Goal: Complete application form: Complete application form

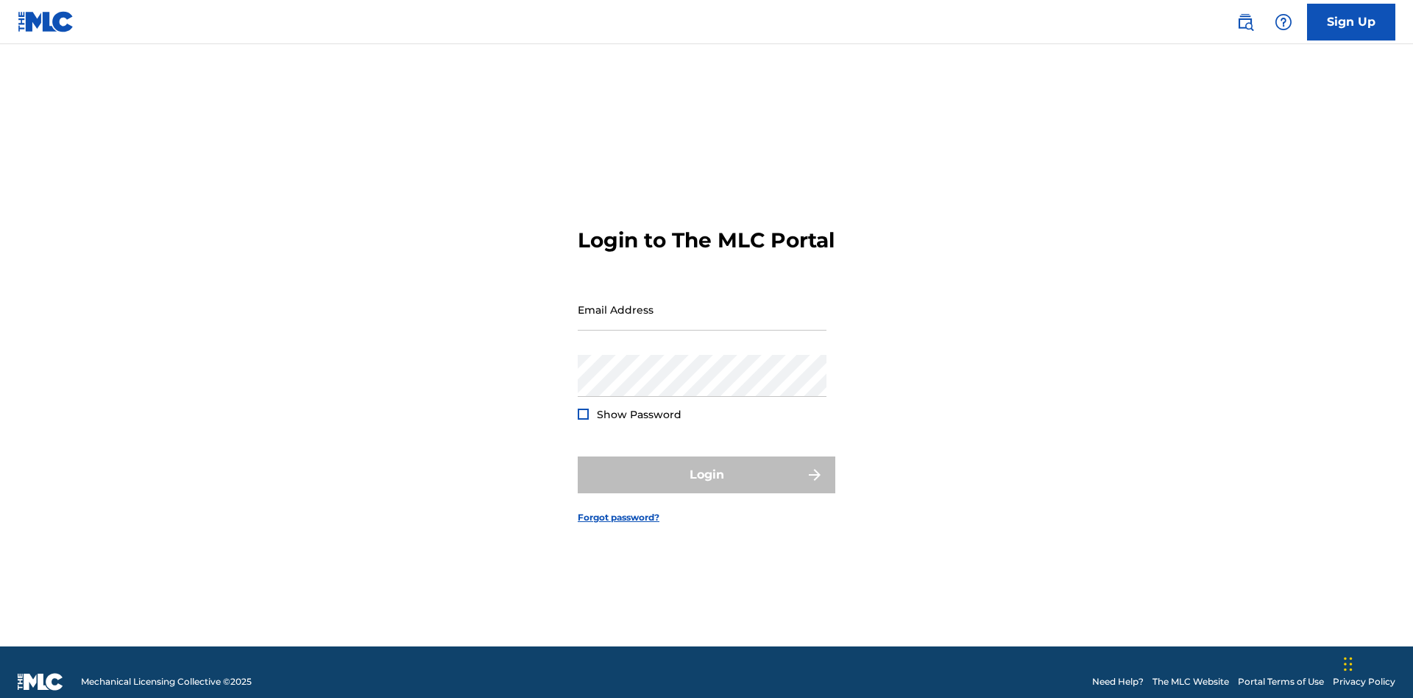
scroll to position [19, 0]
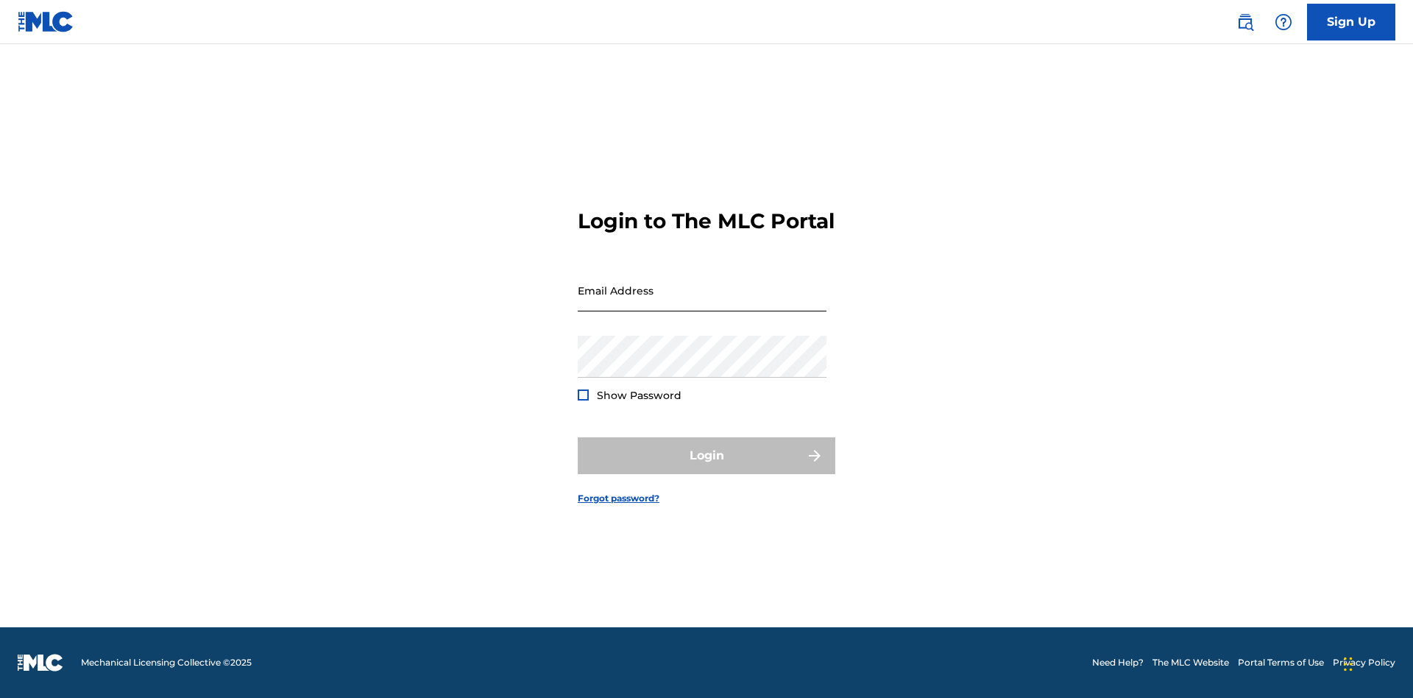
click at [702, 303] on input "Email Address" at bounding box center [702, 290] width 249 height 42
type input "[EMAIL_ADDRESS][DOMAIN_NAME]"
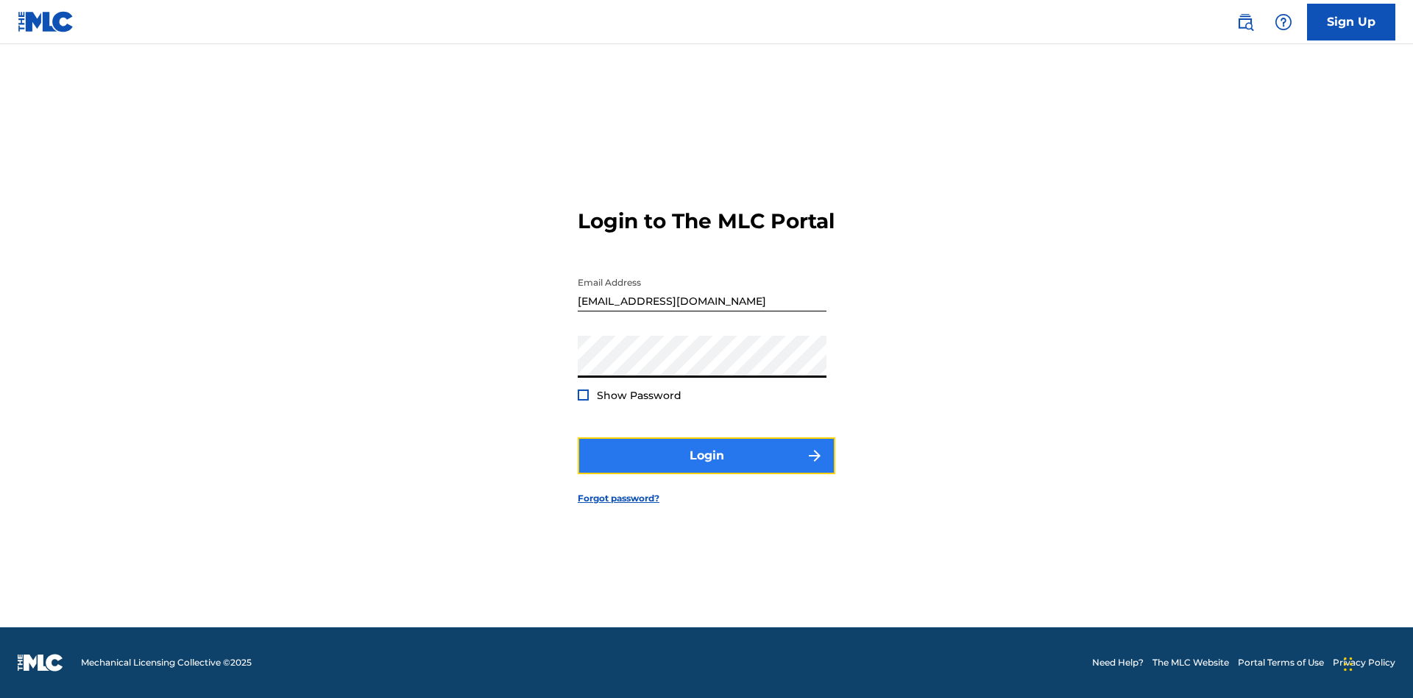
click at [707, 468] on button "Login" at bounding box center [707, 455] width 258 height 37
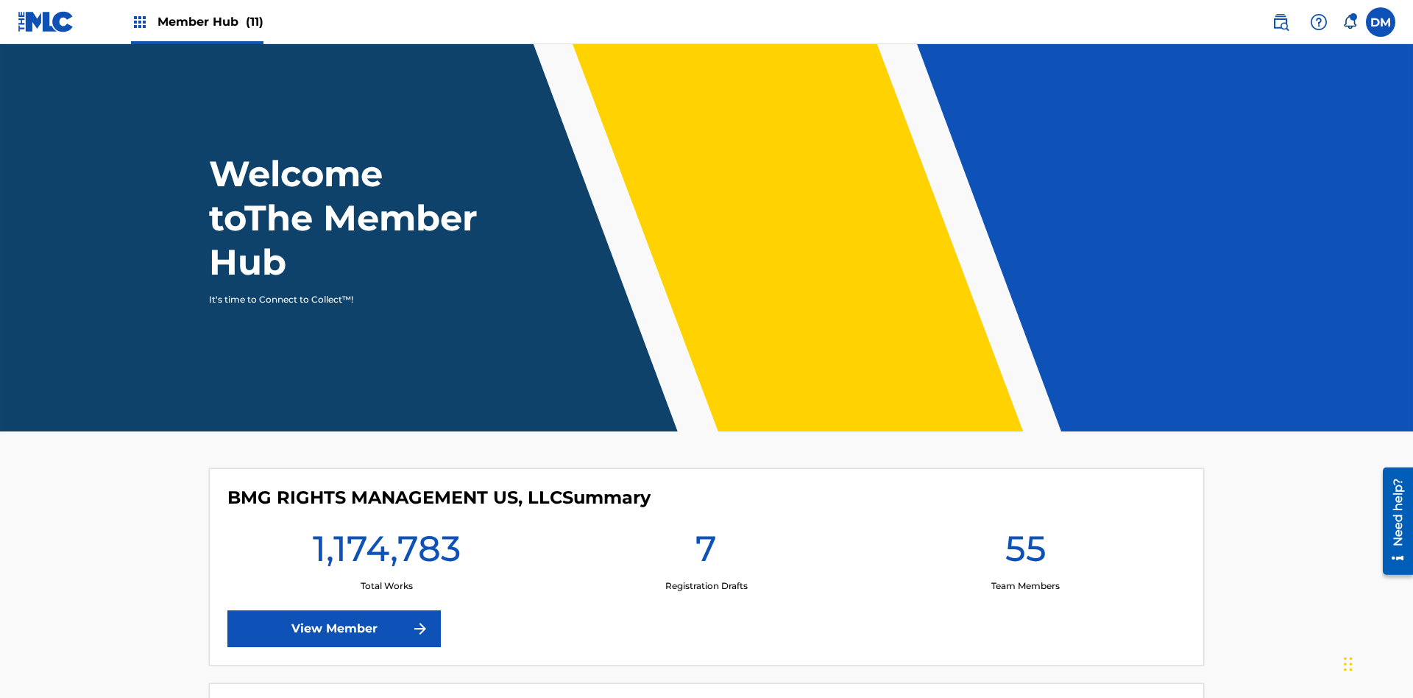
scroll to position [63, 0]
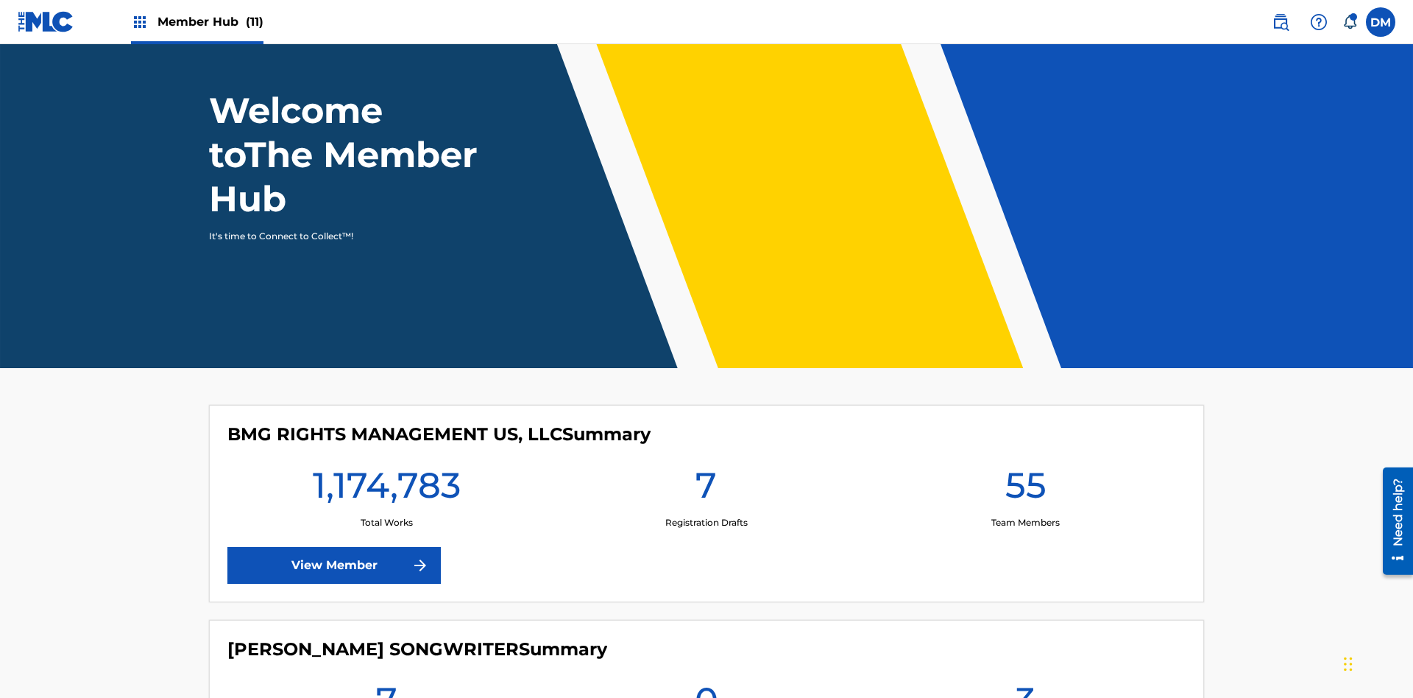
click at [197, 21] on span "Member Hub (11)" at bounding box center [211, 21] width 106 height 17
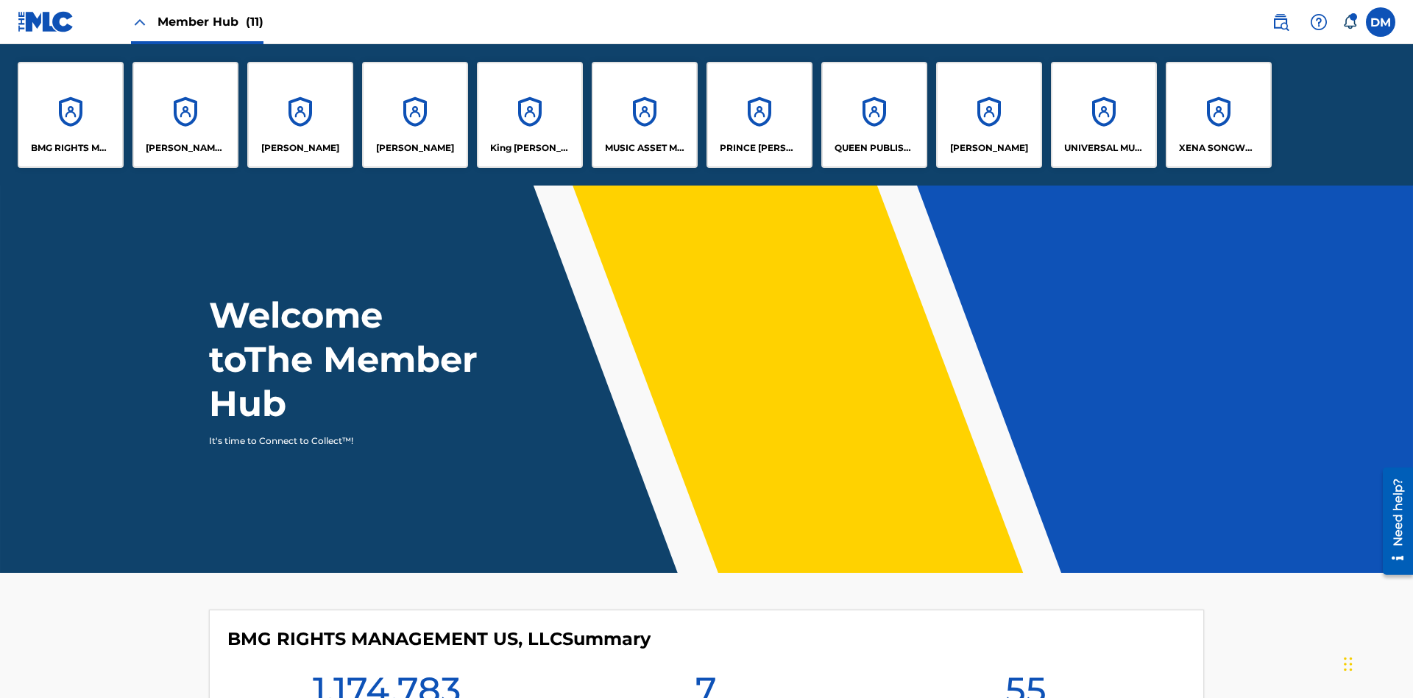
scroll to position [53, 0]
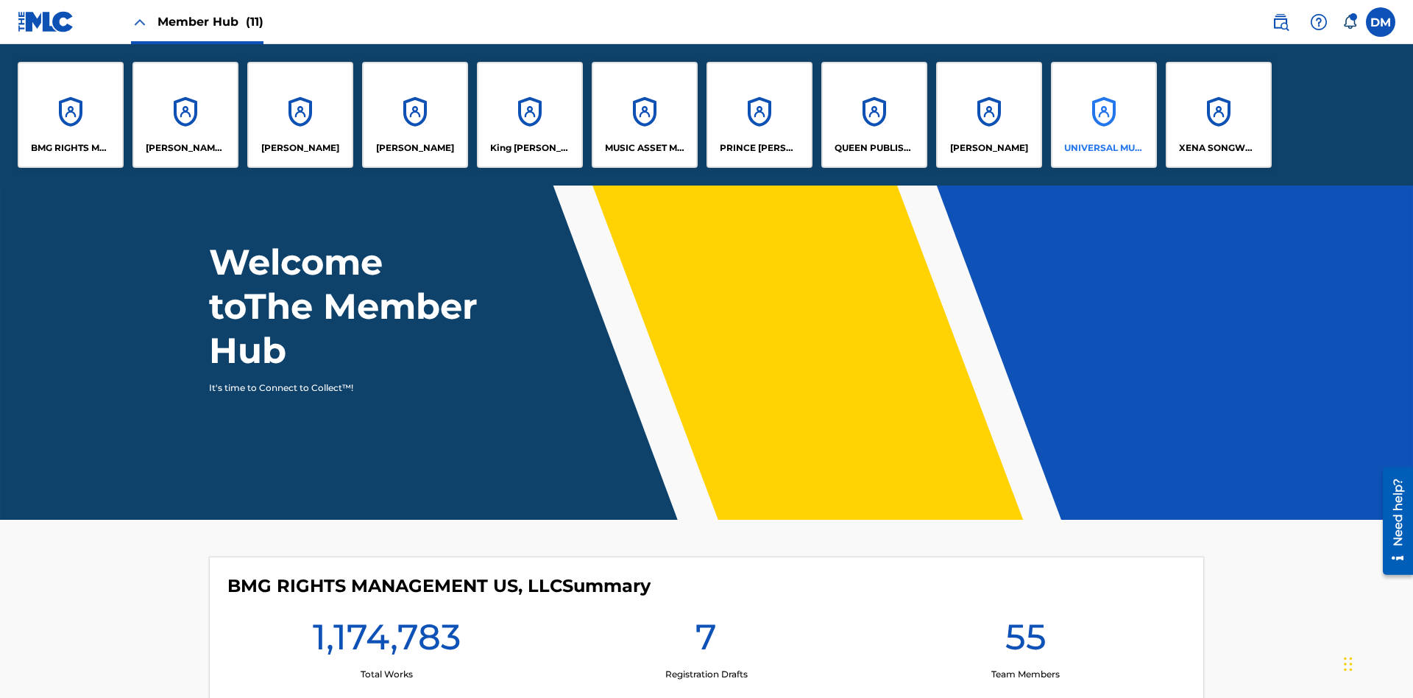
click at [1103, 148] on p "UNIVERSAL MUSIC PUB GROUP" at bounding box center [1104, 147] width 80 height 13
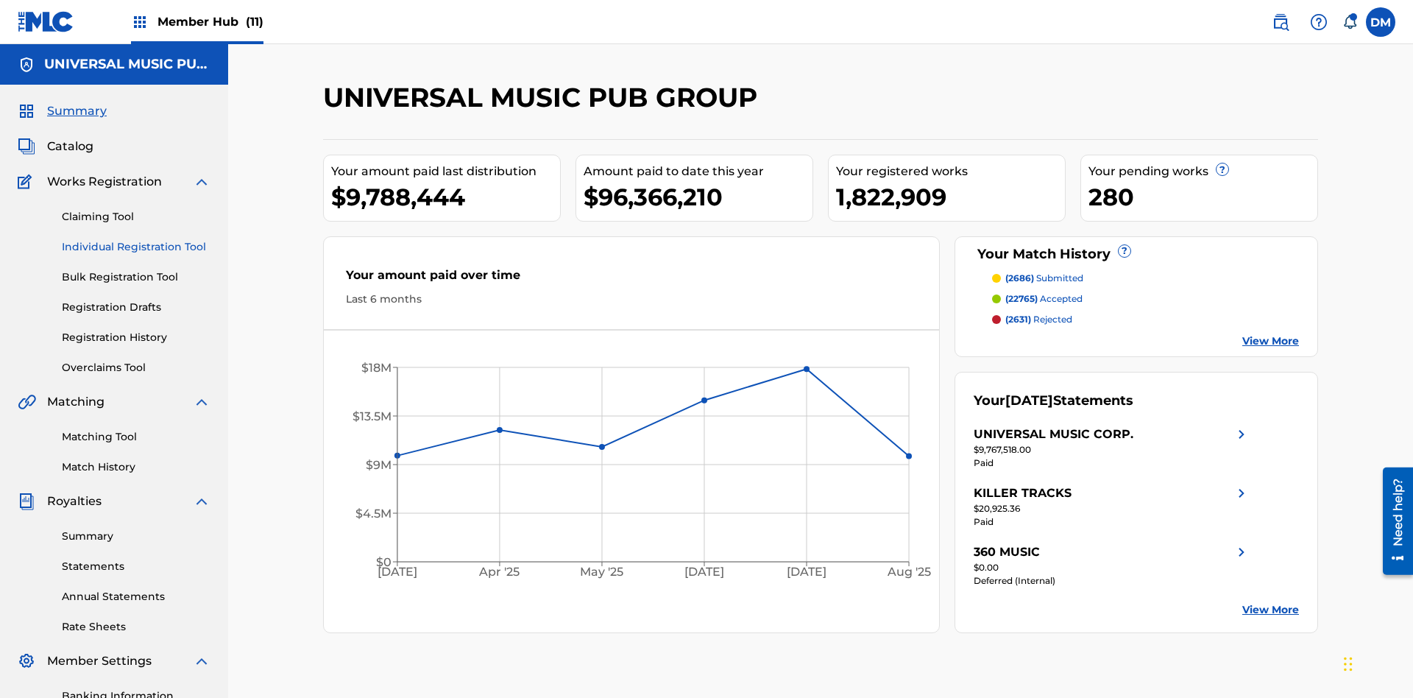
click at [136, 239] on link "Individual Registration Tool" at bounding box center [136, 246] width 149 height 15
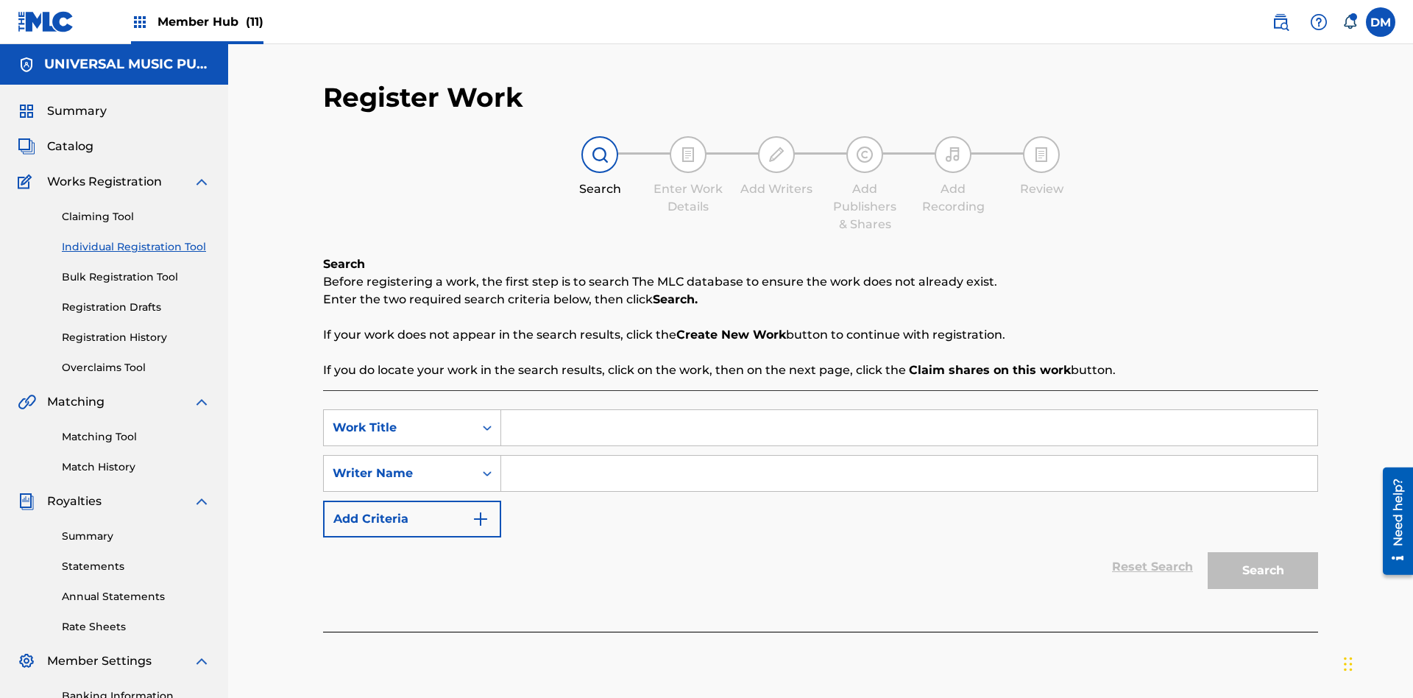
click at [909, 410] on input "Search Form" at bounding box center [909, 427] width 816 height 35
type input "Save At Recordings Page After Adding Recordings"
click at [909, 456] on input "Search Form" at bounding box center [909, 473] width 816 height 35
type input "QWERTYUIOP"
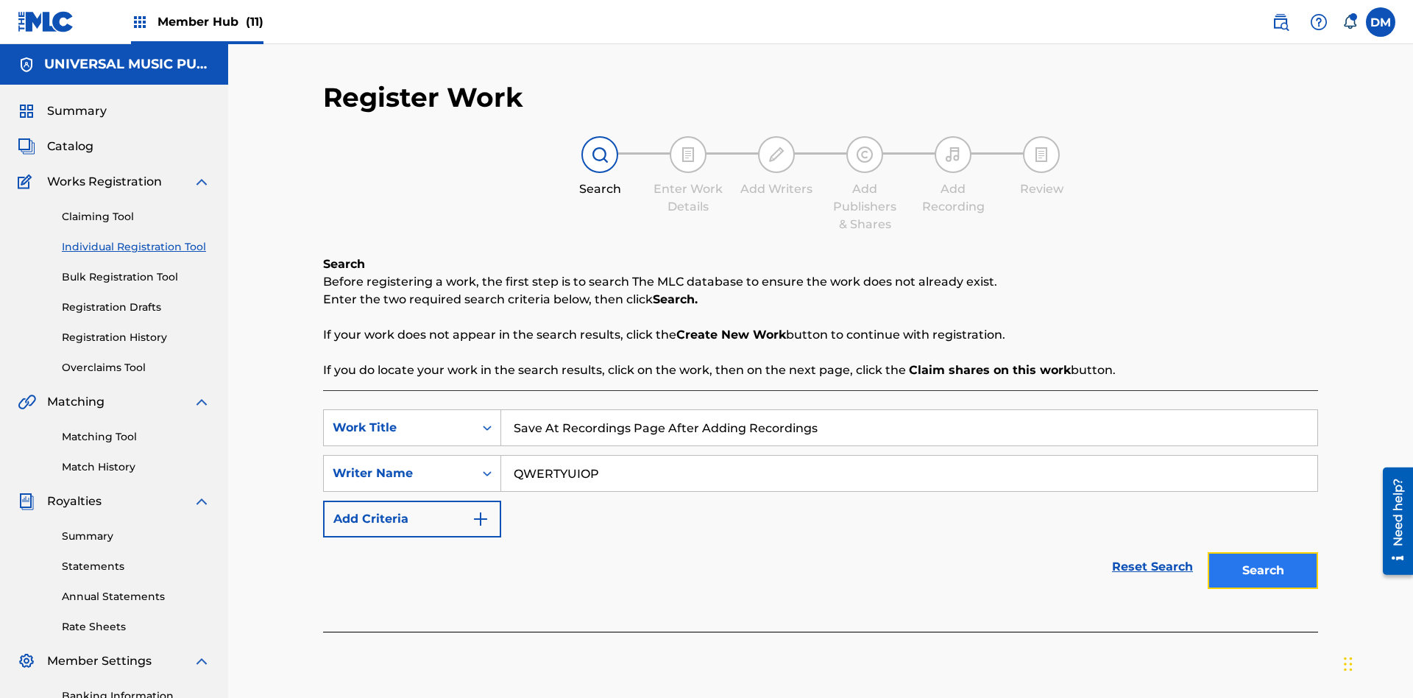
click at [1263, 552] on button "Search" at bounding box center [1263, 570] width 110 height 37
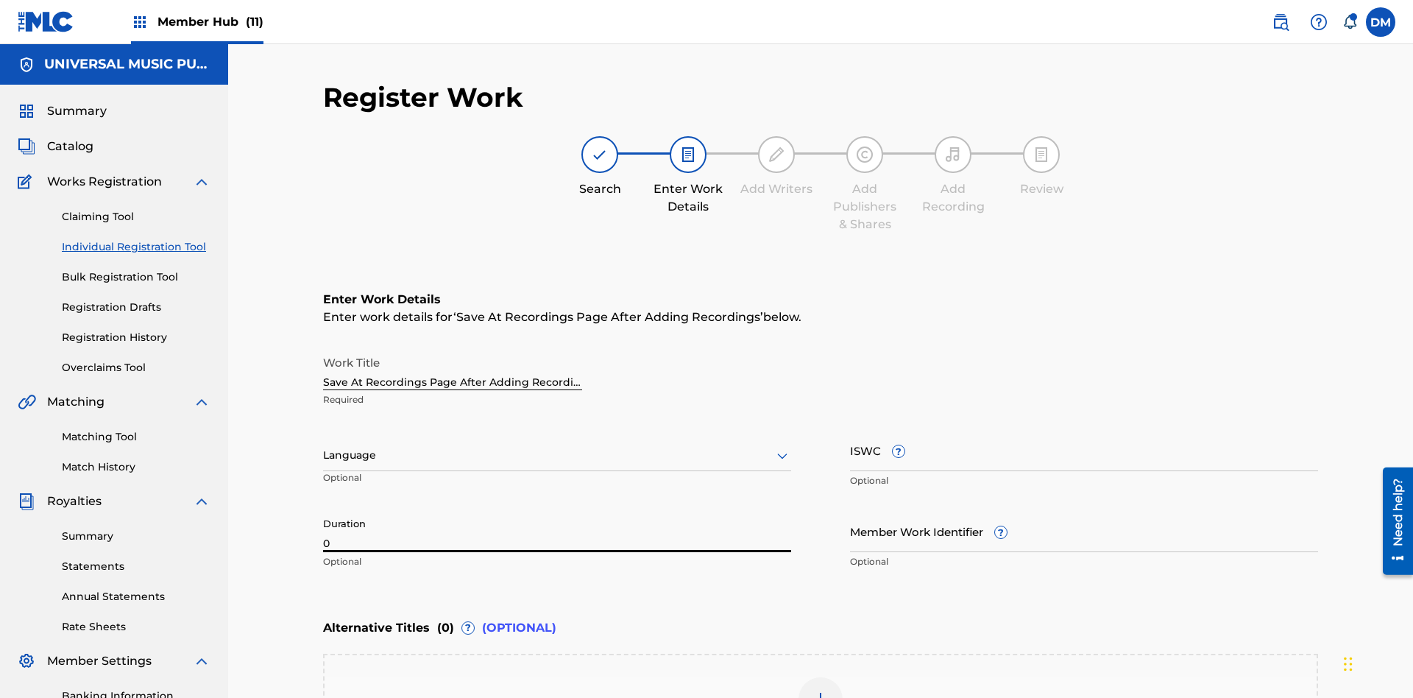
click at [557, 510] on input "0" at bounding box center [557, 531] width 468 height 42
type input "00:00"
click at [783, 447] on icon at bounding box center [783, 456] width 18 height 18
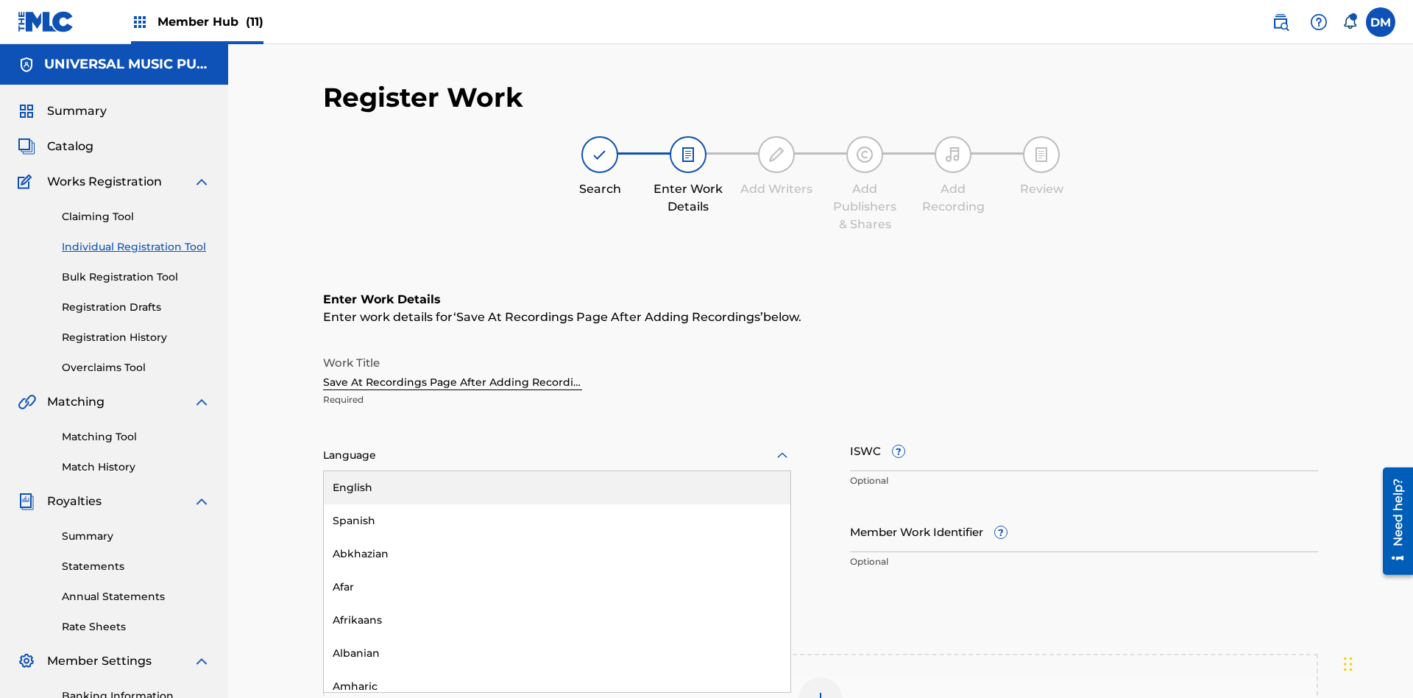
click at [557, 571] on div "Afar" at bounding box center [557, 587] width 467 height 33
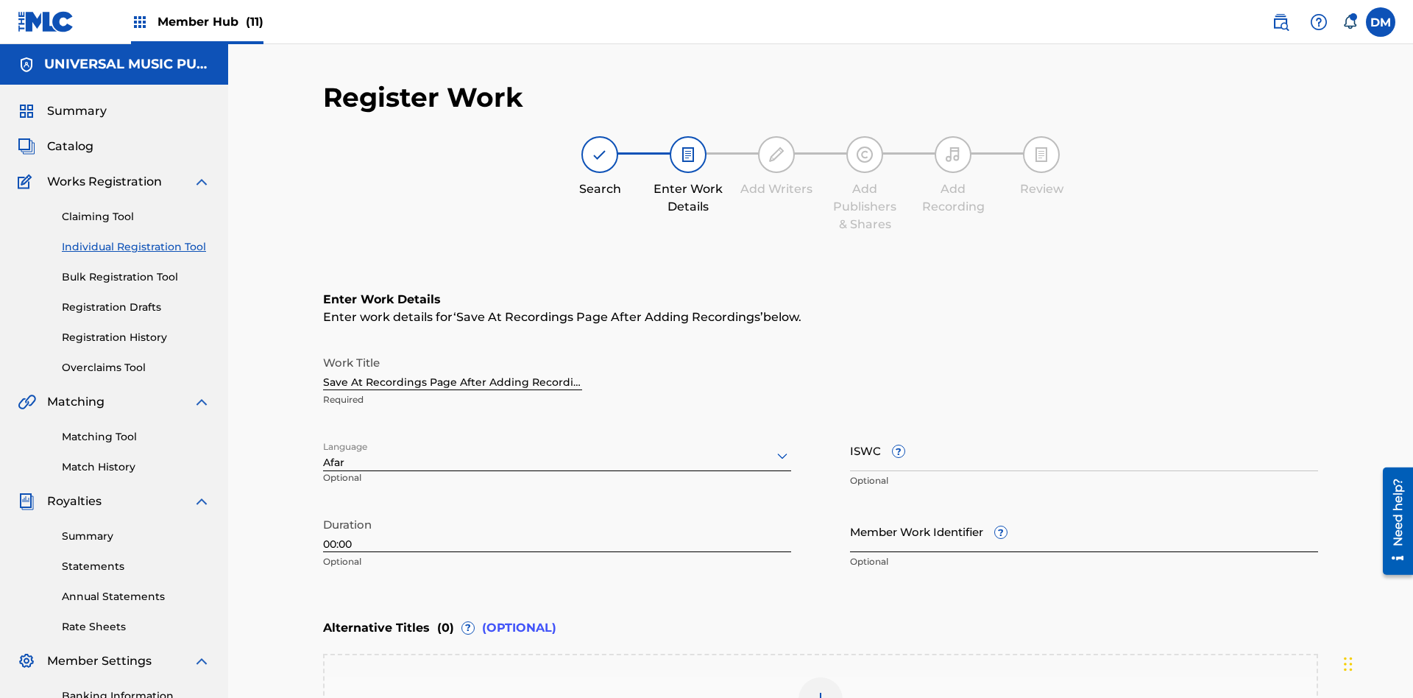
click at [1084, 510] on input "Member Work Identifier ?" at bounding box center [1084, 531] width 468 height 42
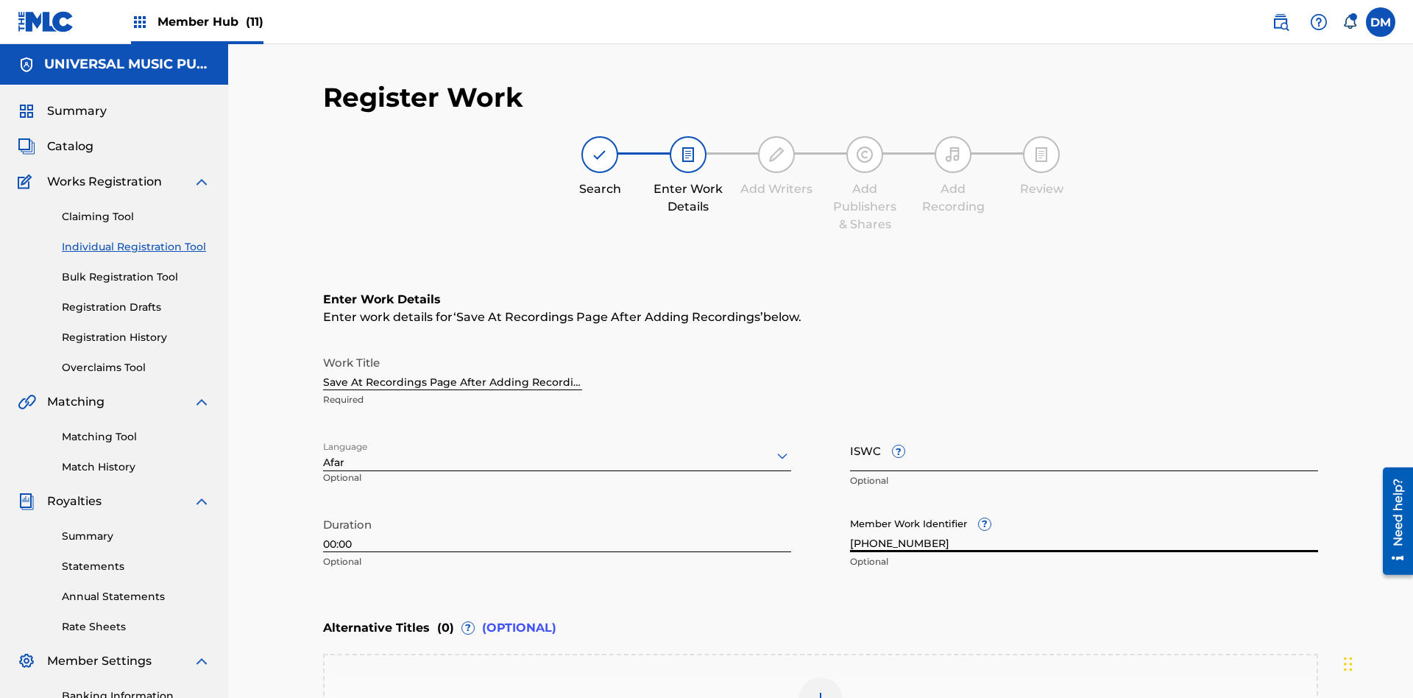
type input "2025.09.19.05"
click at [1084, 429] on input "ISWC ?" at bounding box center [1084, 450] width 468 height 42
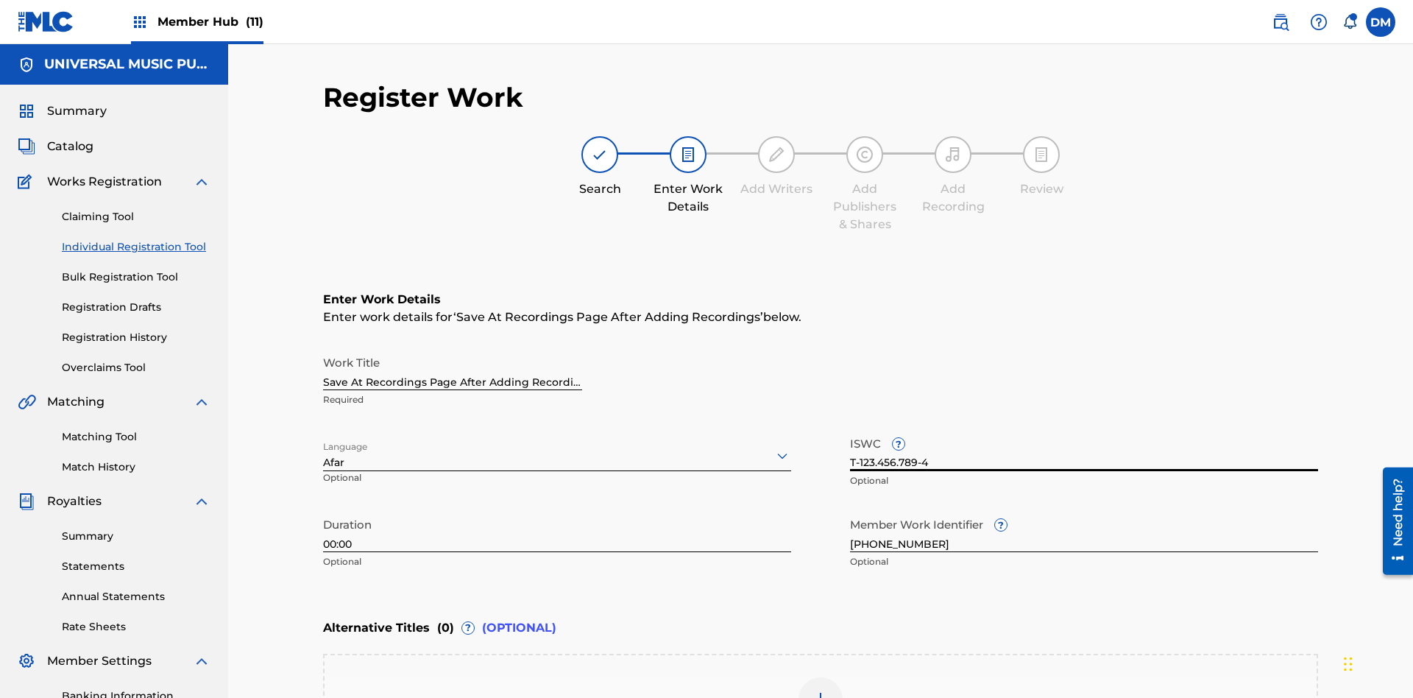
type input "T-123.456.789-4"
click at [821, 691] on img at bounding box center [821, 700] width 18 height 18
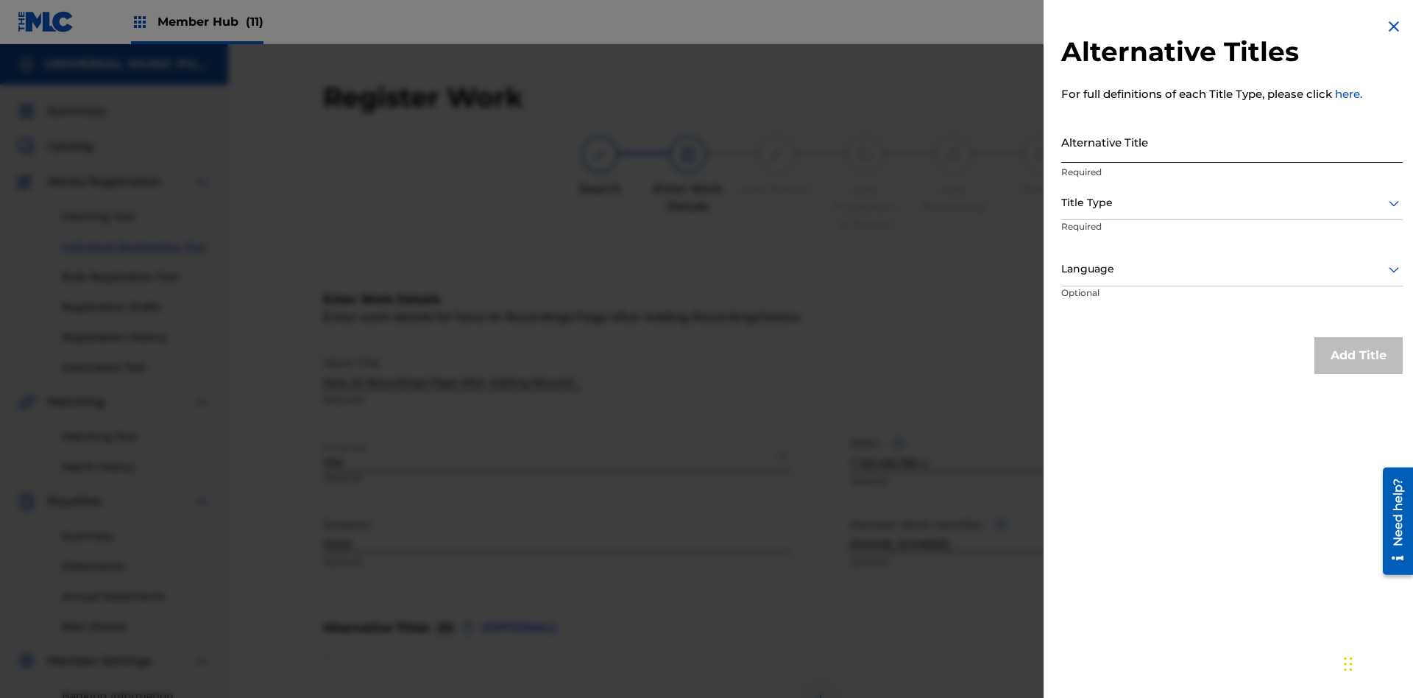
click at [1232, 141] on input "Alternative Title" at bounding box center [1233, 142] width 342 height 42
type input "Alt Title"
click at [1232, 202] on div at bounding box center [1233, 203] width 342 height 18
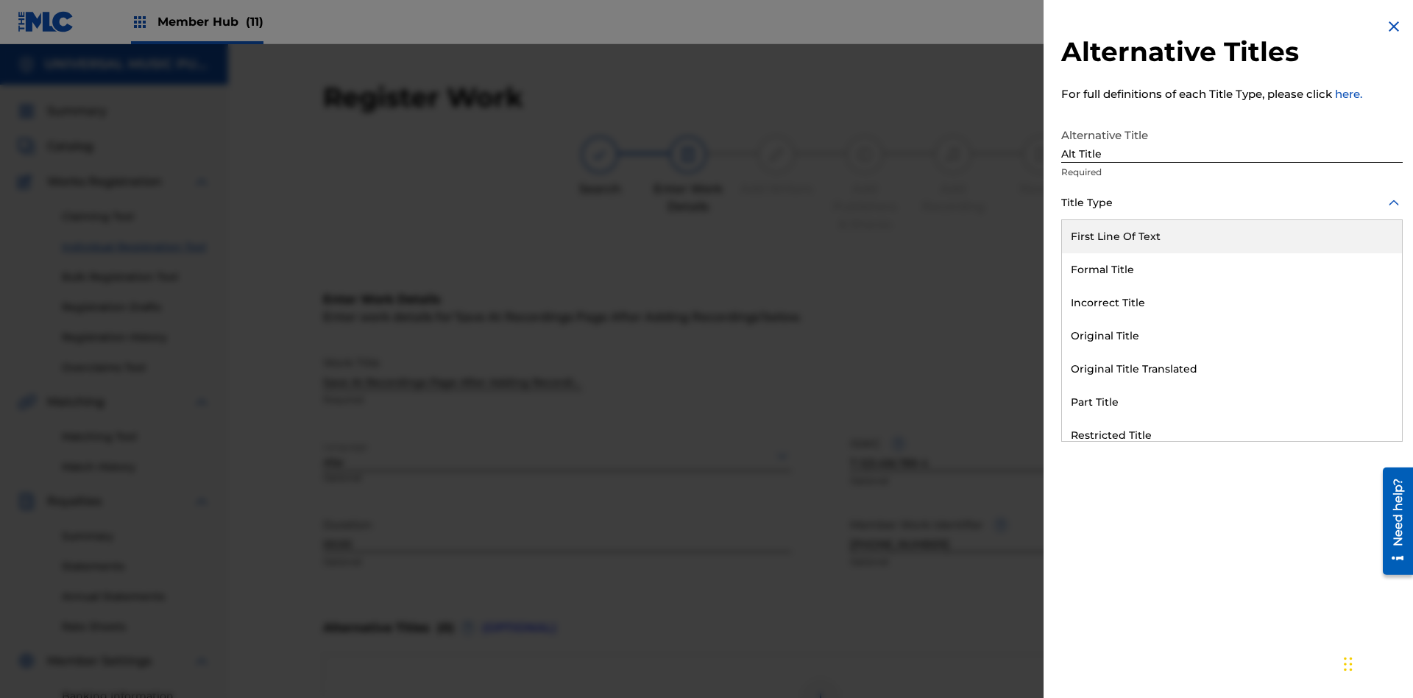
click at [1232, 336] on div "Original Title" at bounding box center [1232, 335] width 340 height 33
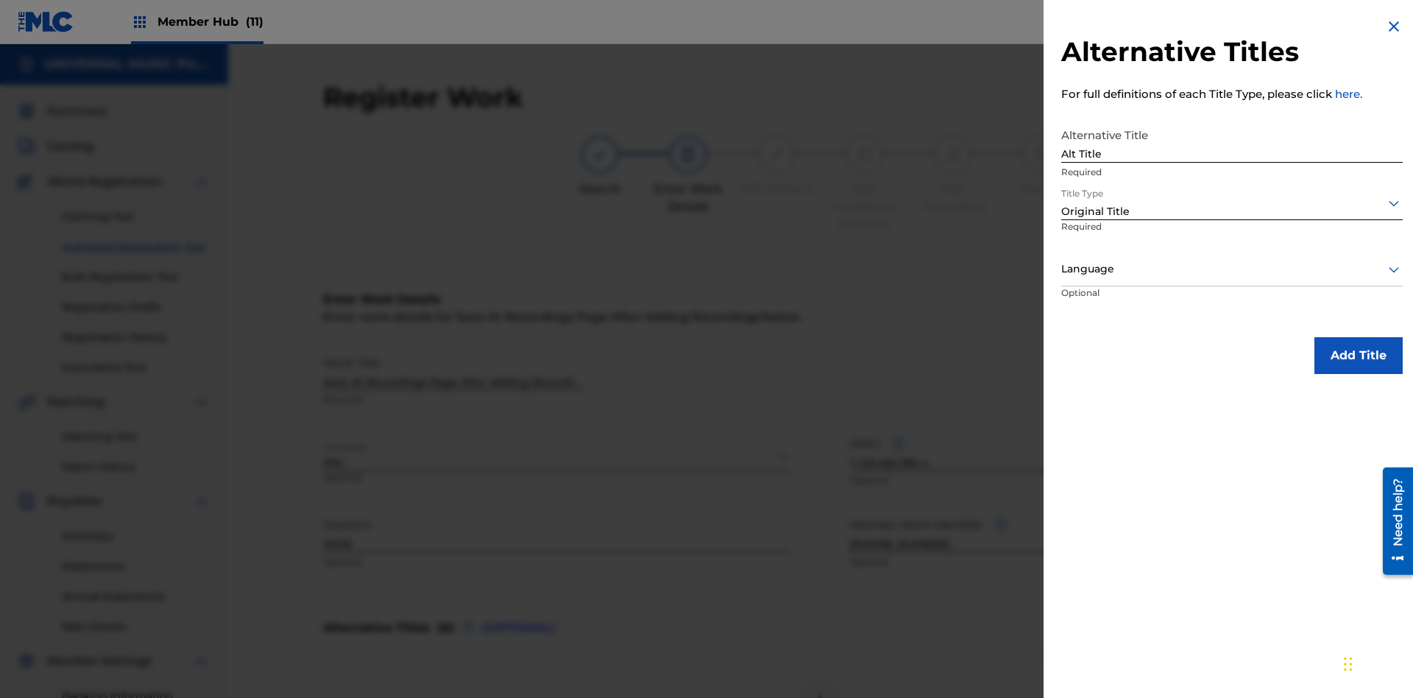
click at [1232, 269] on div at bounding box center [1233, 269] width 342 height 18
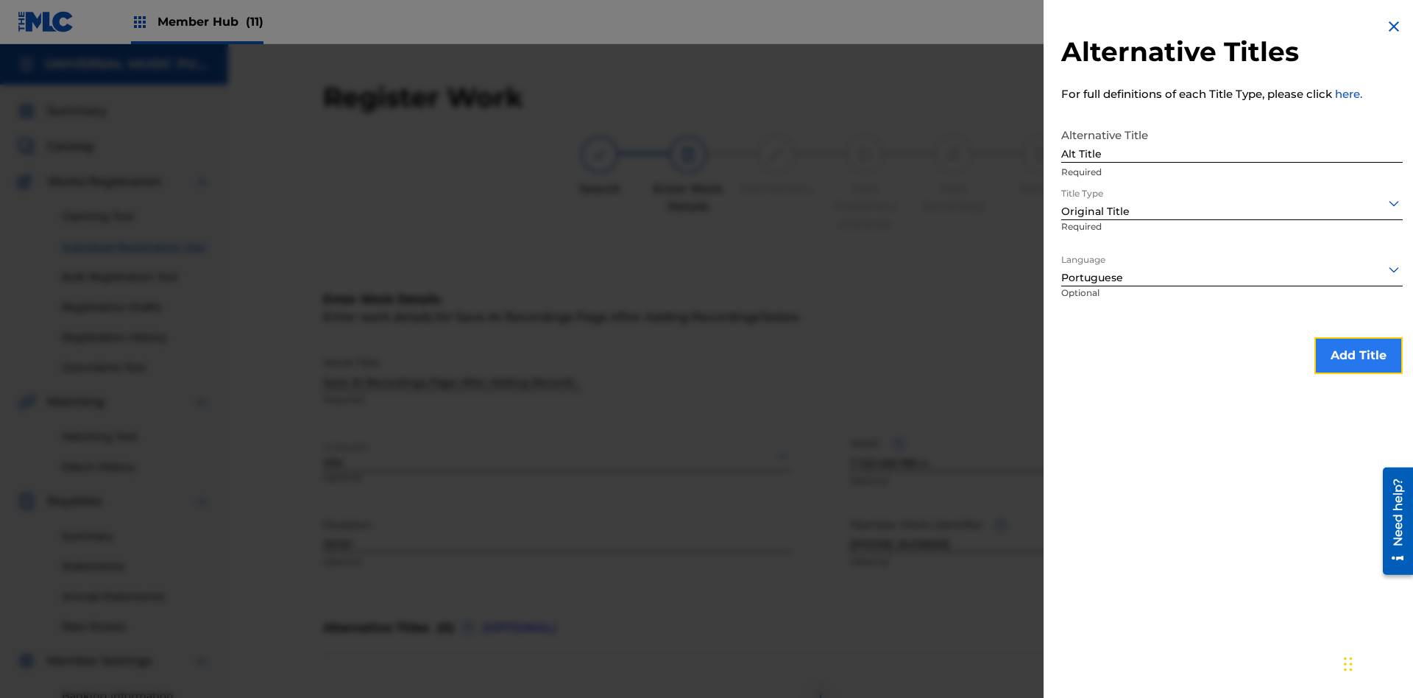
click at [1359, 355] on button "Add Title" at bounding box center [1359, 355] width 88 height 37
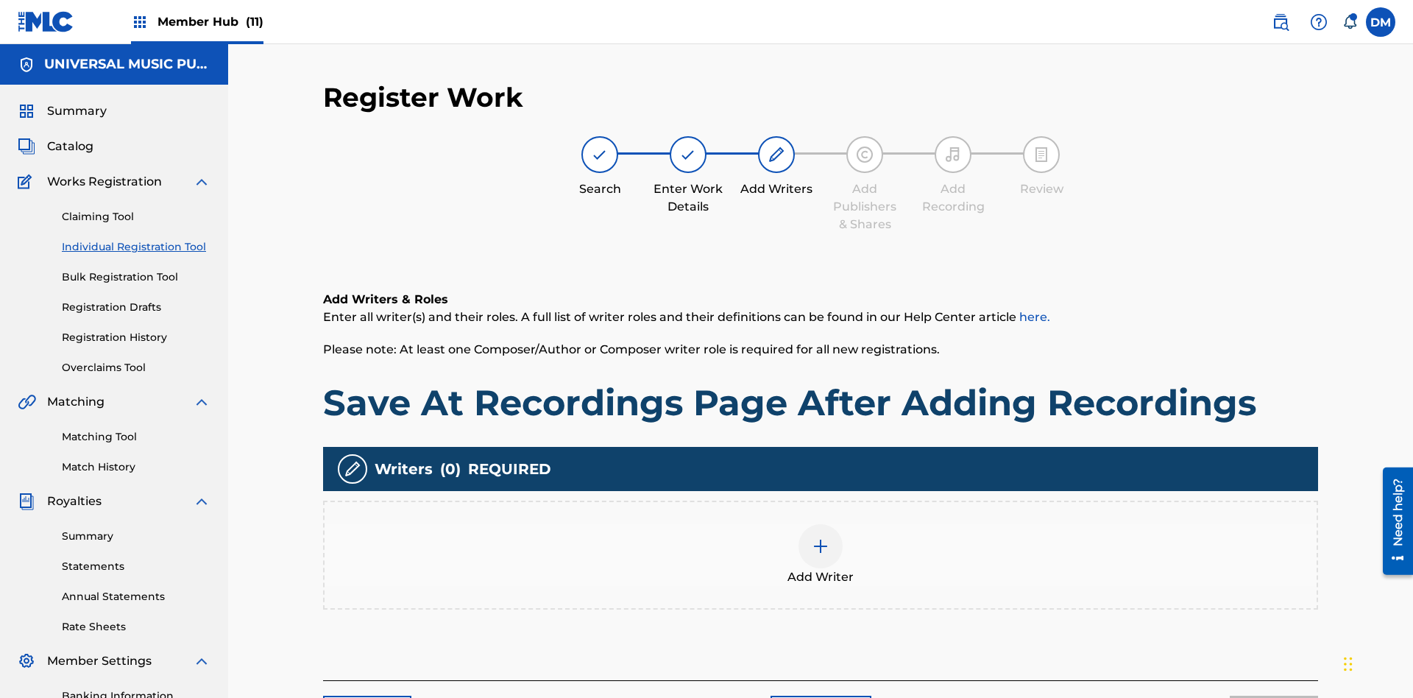
click at [821, 537] on img at bounding box center [821, 546] width 18 height 18
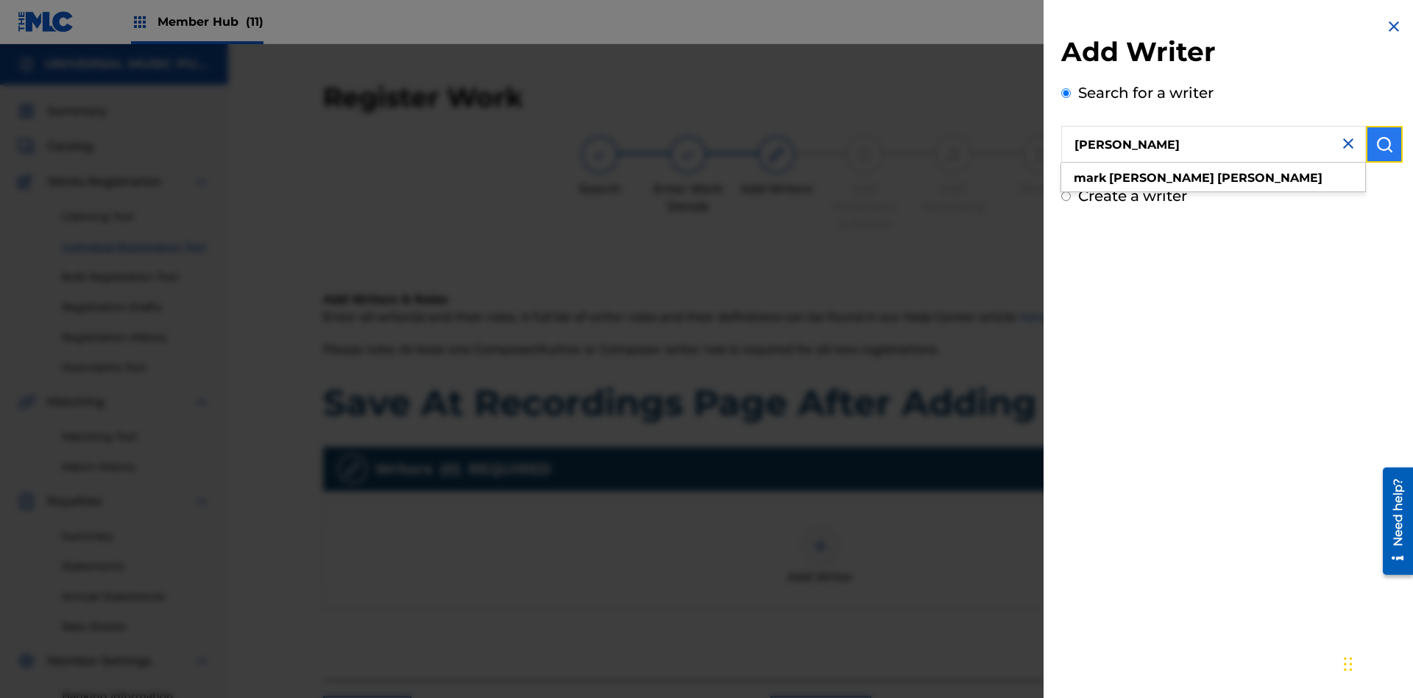
click at [1385, 144] on img "submit" at bounding box center [1385, 144] width 18 height 18
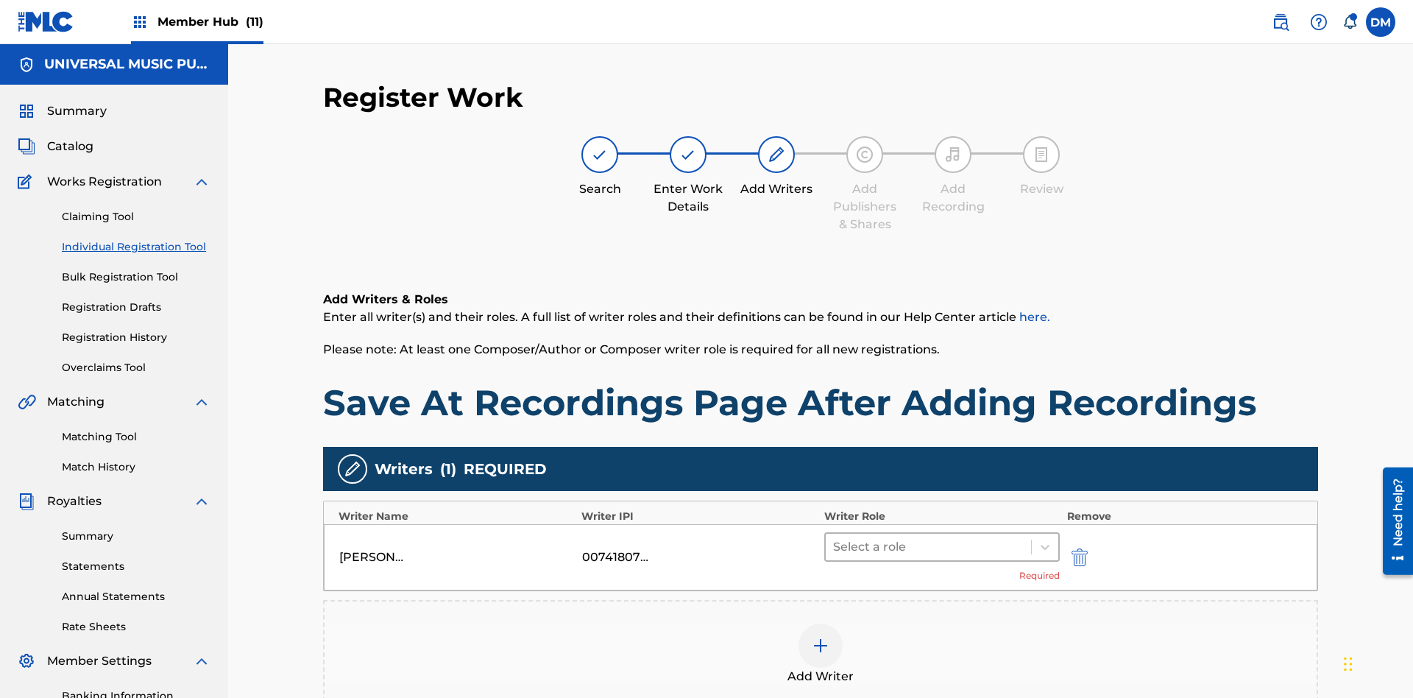
click at [835, 538] on input "text" at bounding box center [834, 547] width 3 height 18
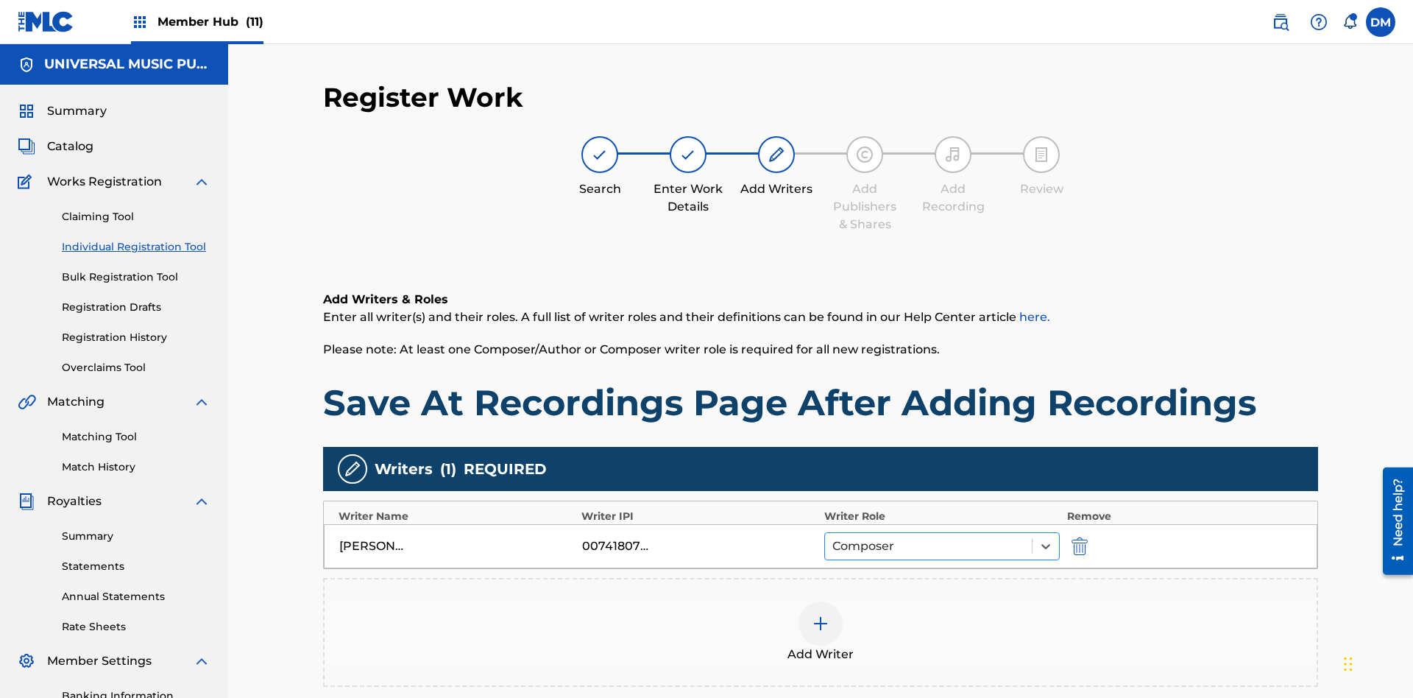
scroll to position [215, 0]
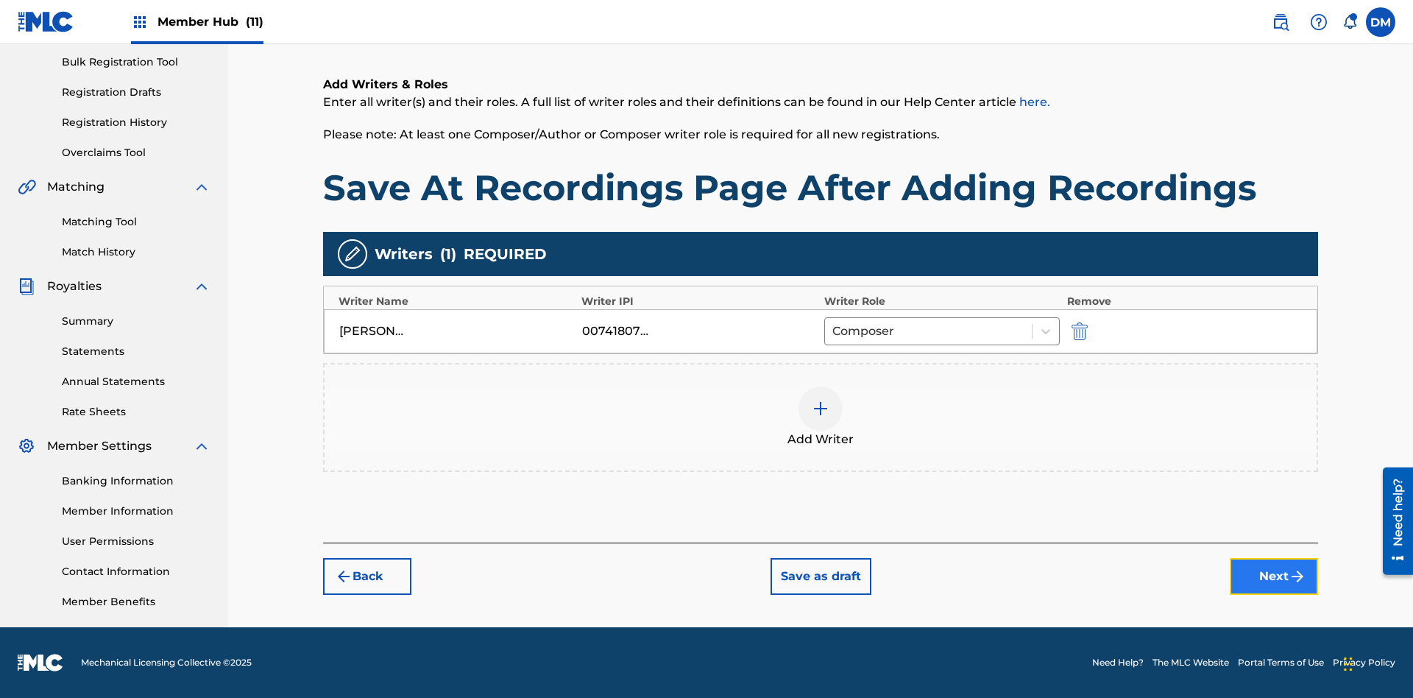
click at [1274, 578] on button "Next" at bounding box center [1274, 576] width 88 height 37
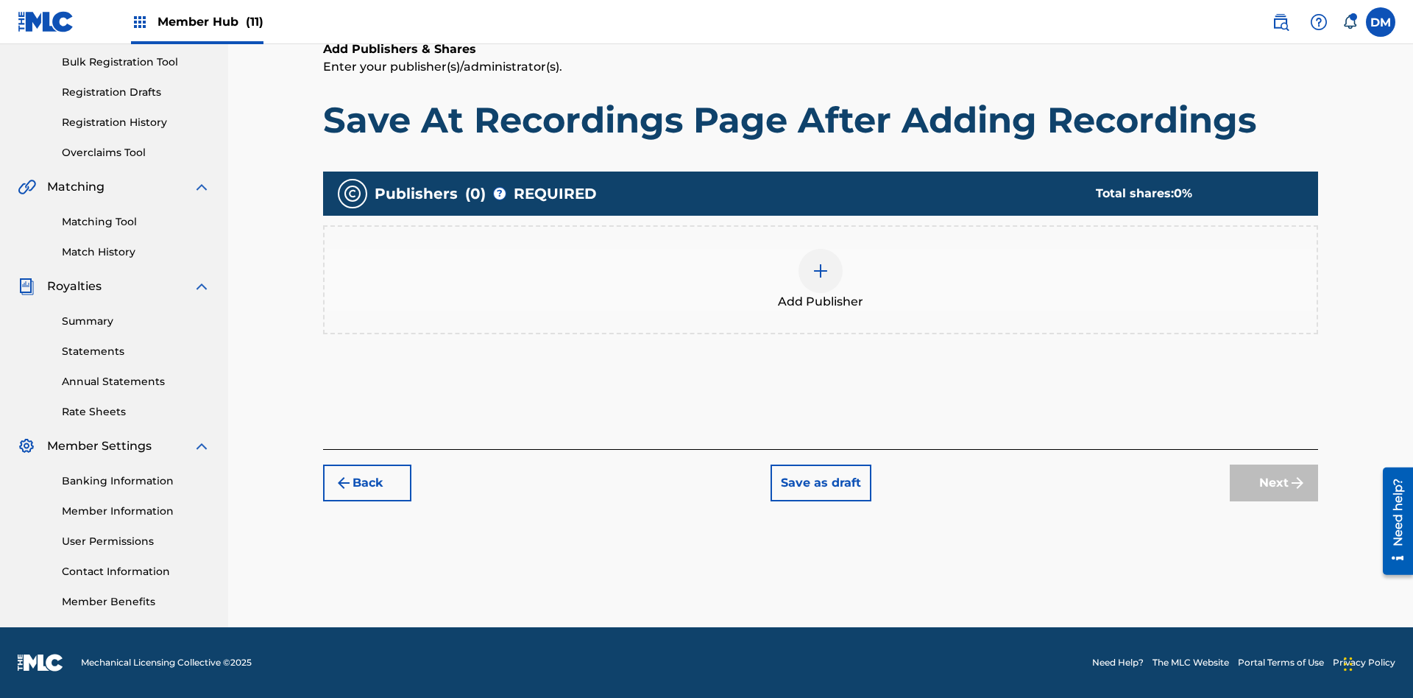
click at [821, 270] on img at bounding box center [821, 271] width 18 height 18
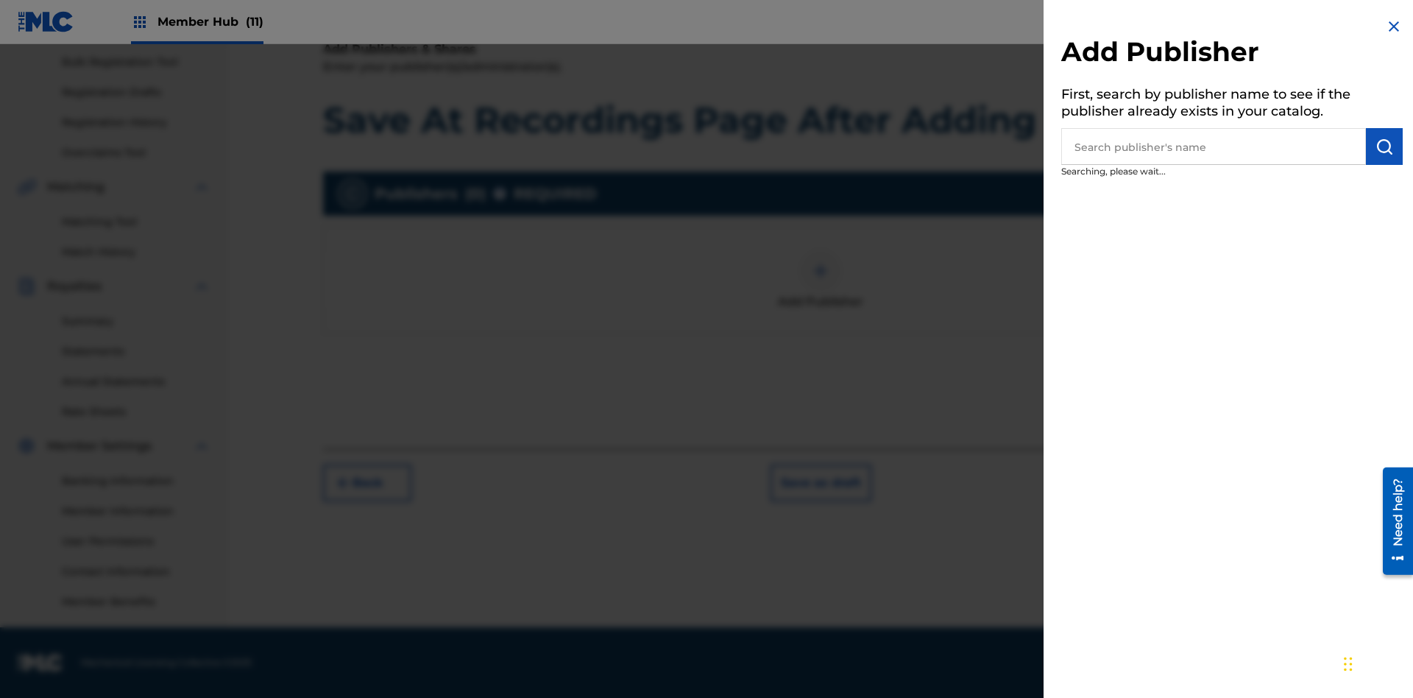
click at [1214, 146] on input "text" at bounding box center [1214, 146] width 305 height 37
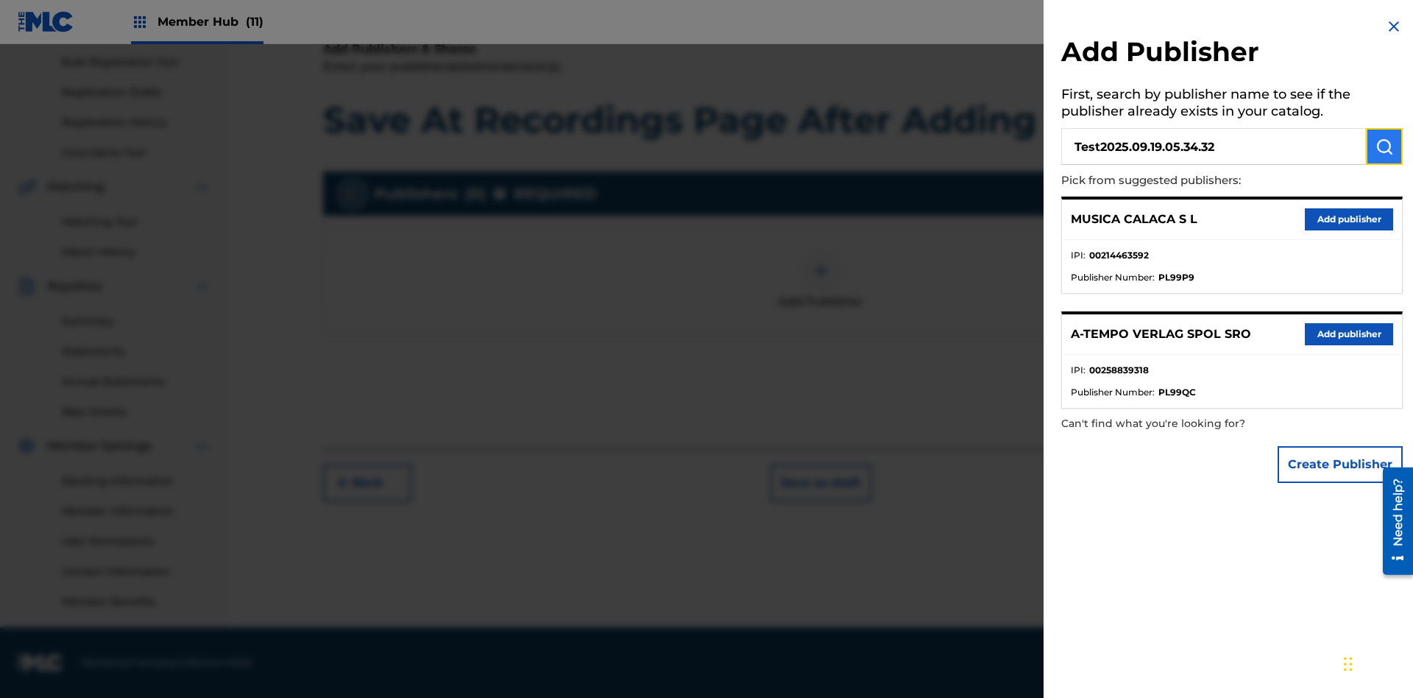
click at [1385, 146] on img "submit" at bounding box center [1385, 147] width 18 height 18
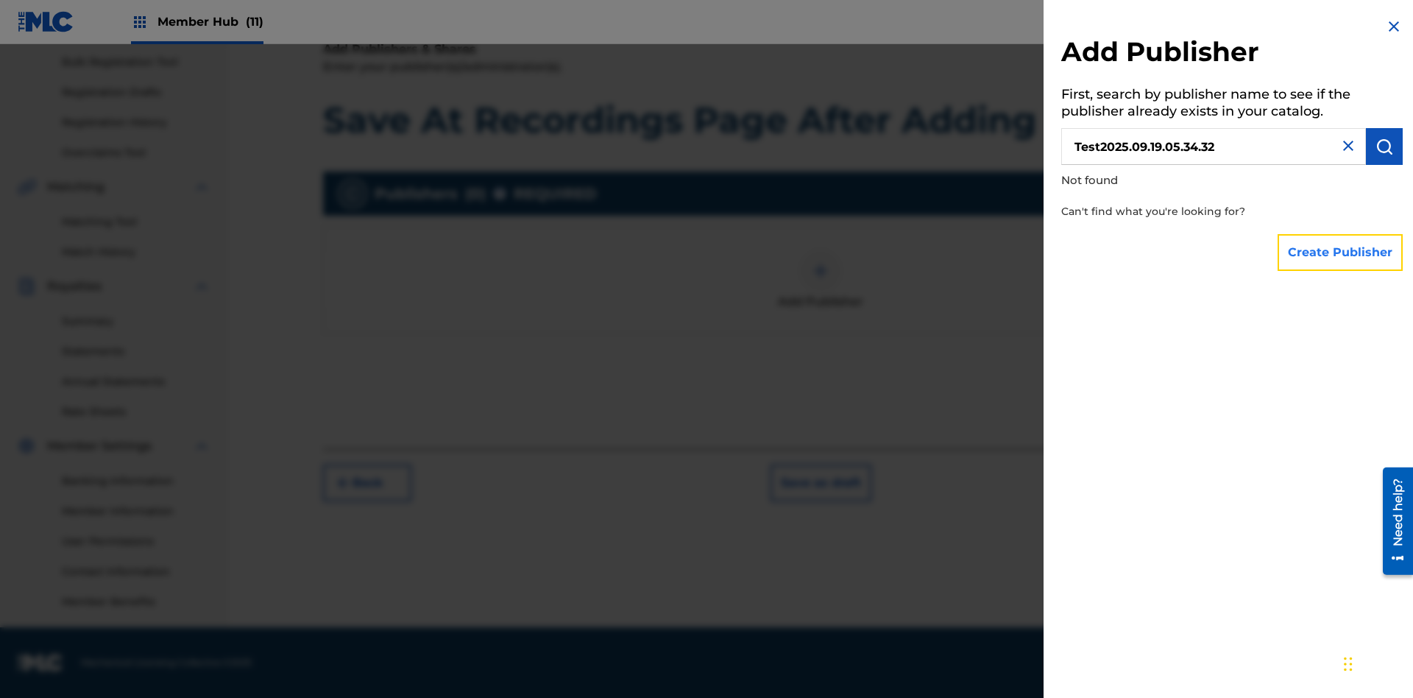
click at [1341, 252] on button "Create Publisher" at bounding box center [1340, 252] width 125 height 37
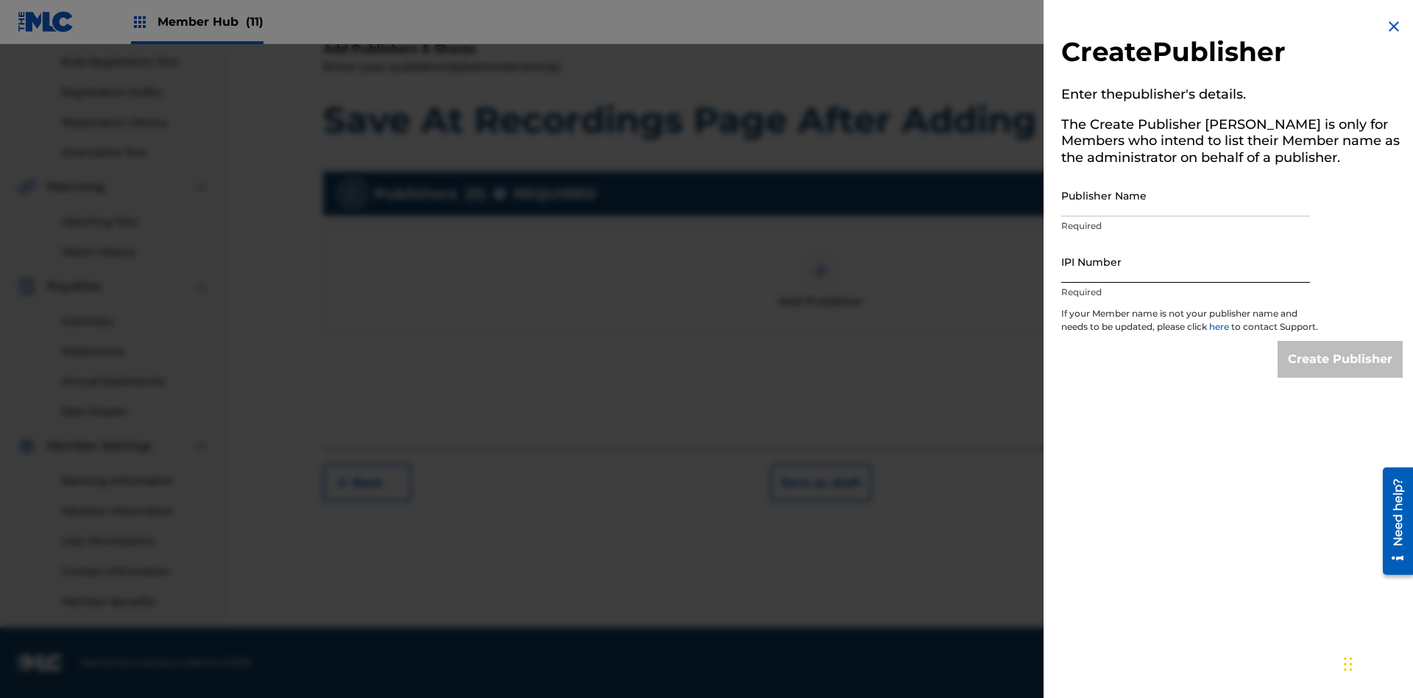
click at [1186, 195] on input "Publisher Name" at bounding box center [1186, 195] width 249 height 42
click at [1186, 261] on input "IPI Number" at bounding box center [1186, 262] width 249 height 42
click at [1341, 372] on input "Create Publisher" at bounding box center [1340, 359] width 125 height 37
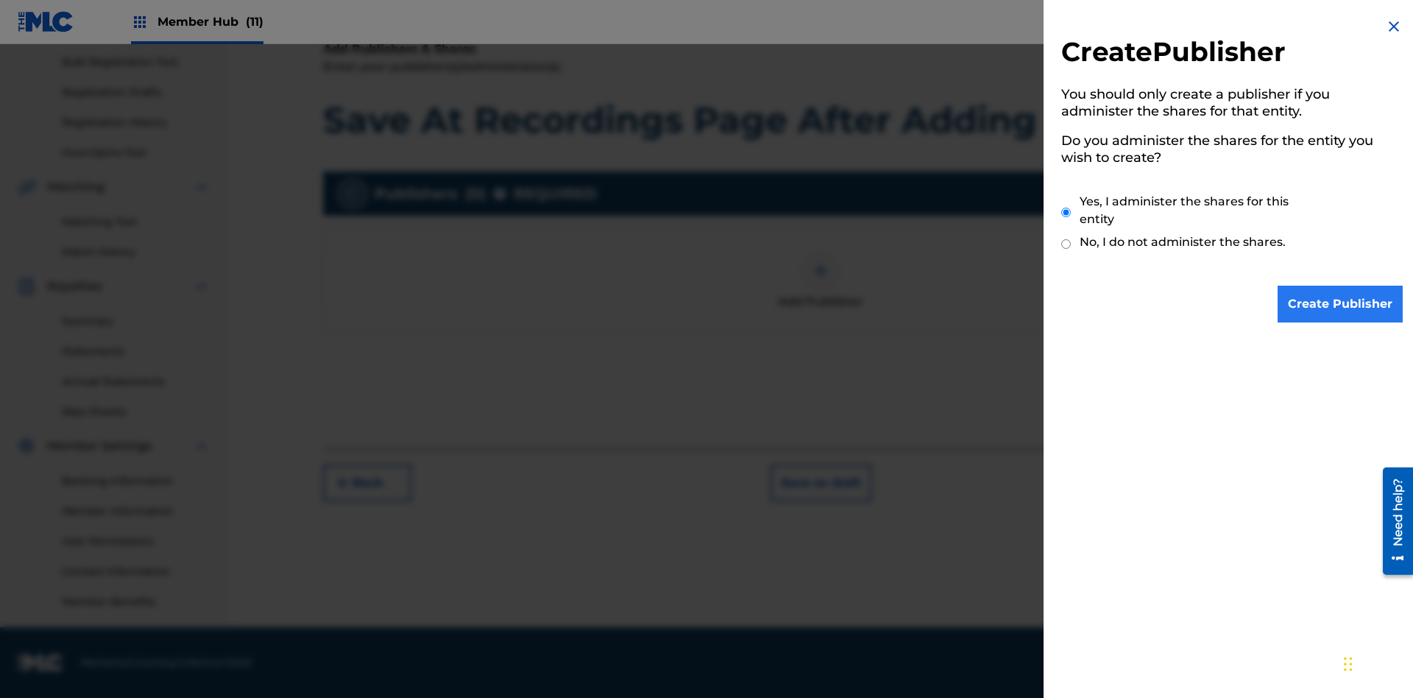
click at [1067, 212] on input "Yes, I administer the shares for this entity" at bounding box center [1067, 213] width 10 height 32
click at [1341, 304] on input "Create Publisher" at bounding box center [1340, 304] width 125 height 37
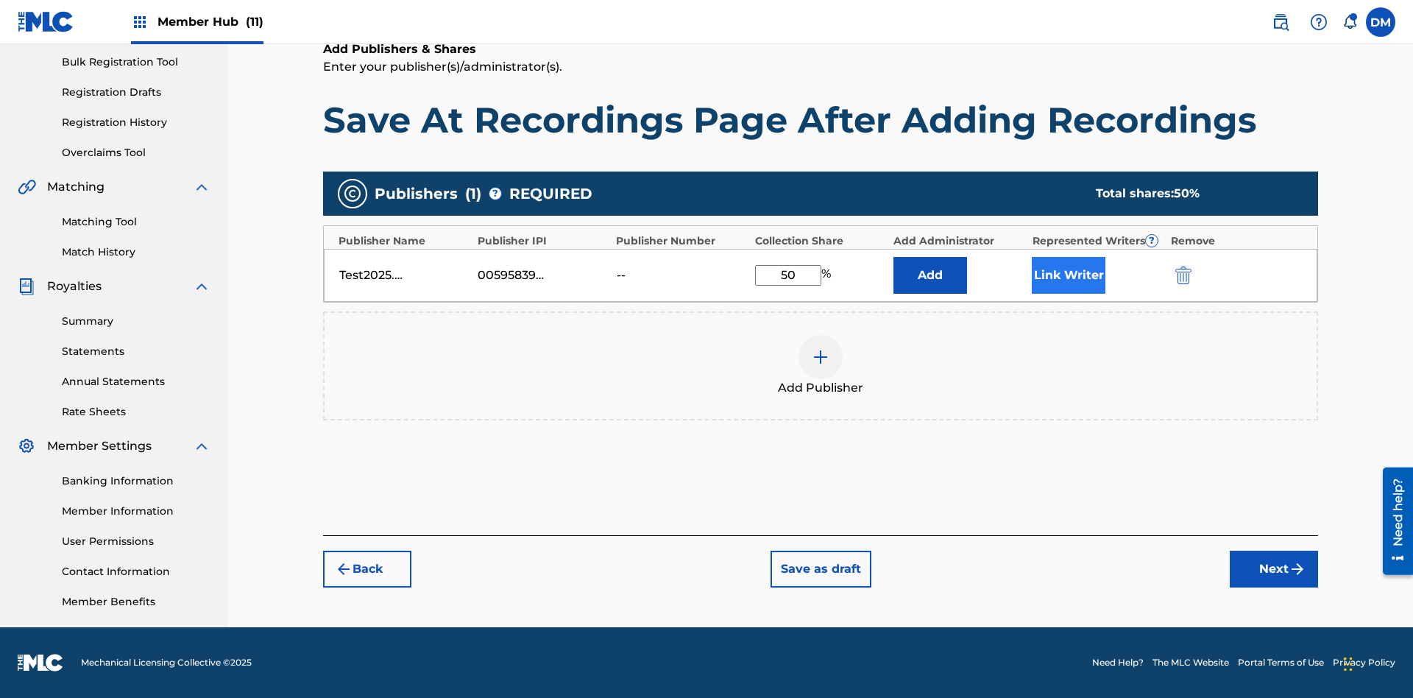
type input "50"
click at [1069, 275] on button "Link Writer" at bounding box center [1069, 275] width 74 height 37
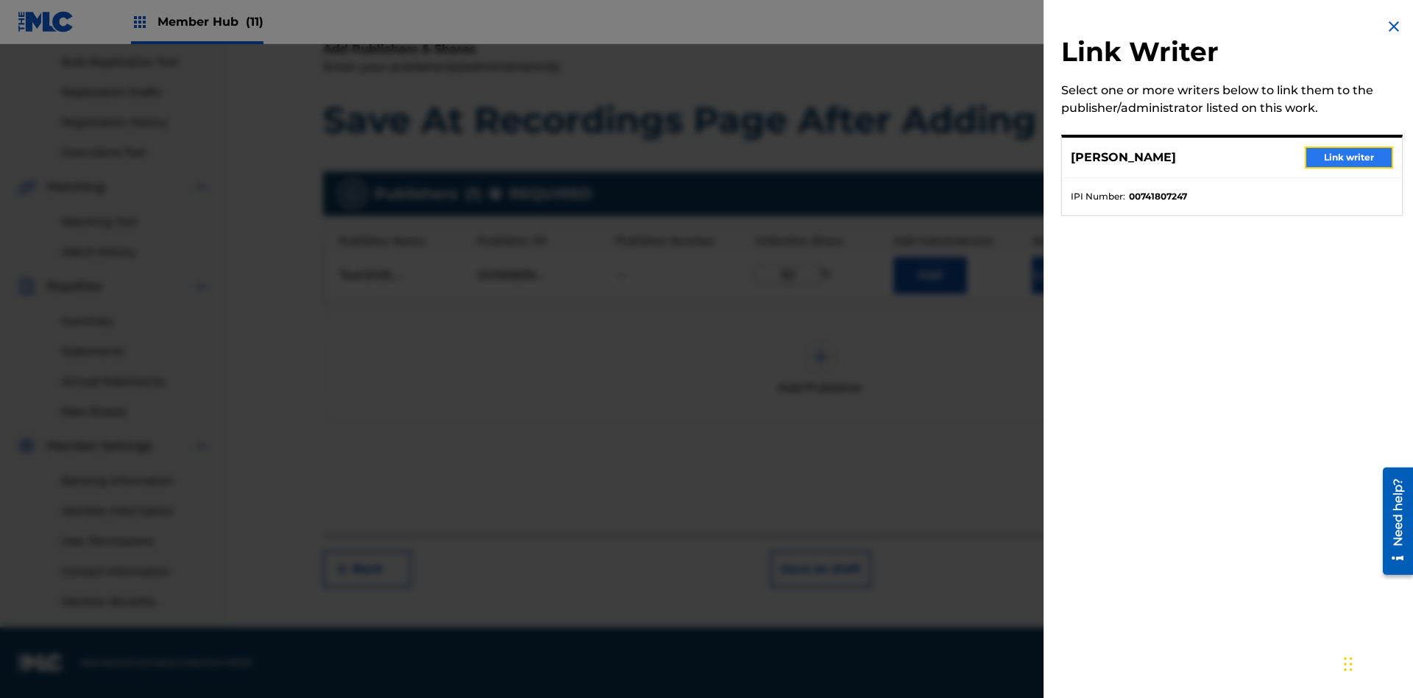
click at [1349, 158] on button "Link writer" at bounding box center [1349, 157] width 88 height 22
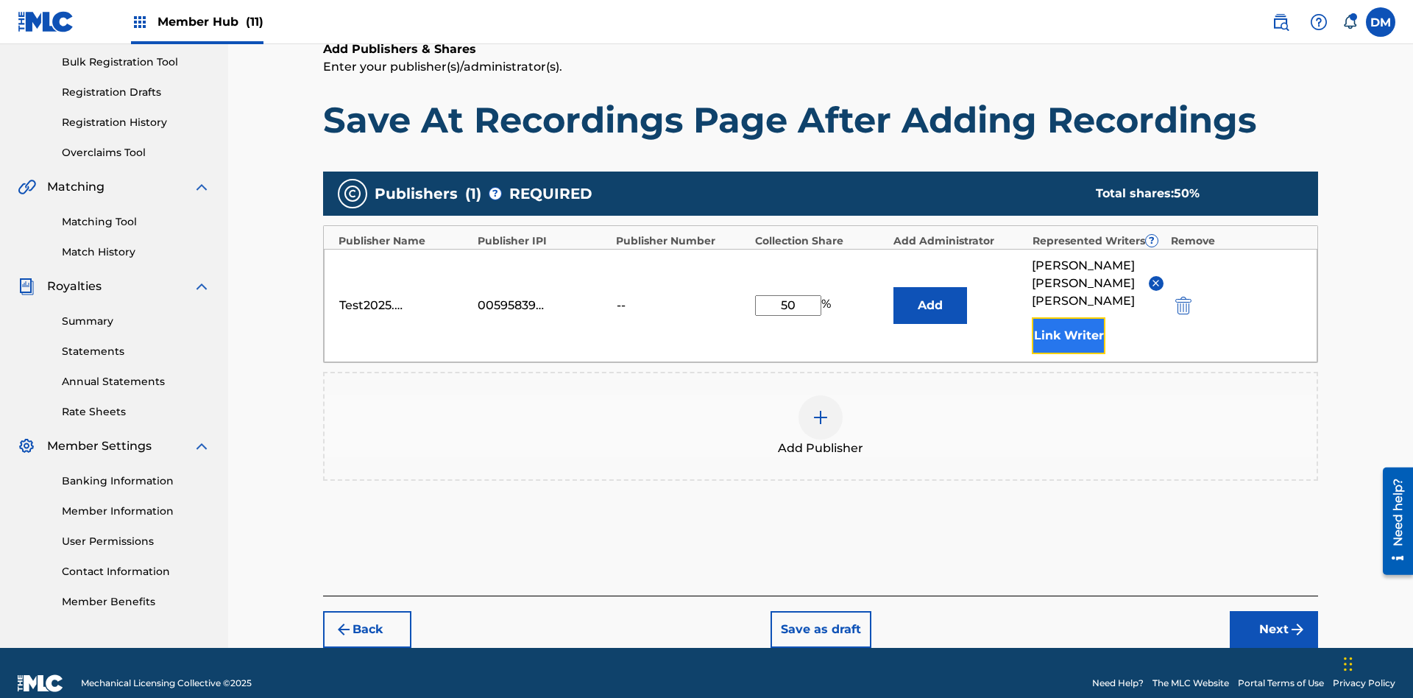
click at [1069, 317] on button "Link Writer" at bounding box center [1069, 335] width 74 height 37
click at [930, 293] on button "Add" at bounding box center [931, 305] width 74 height 37
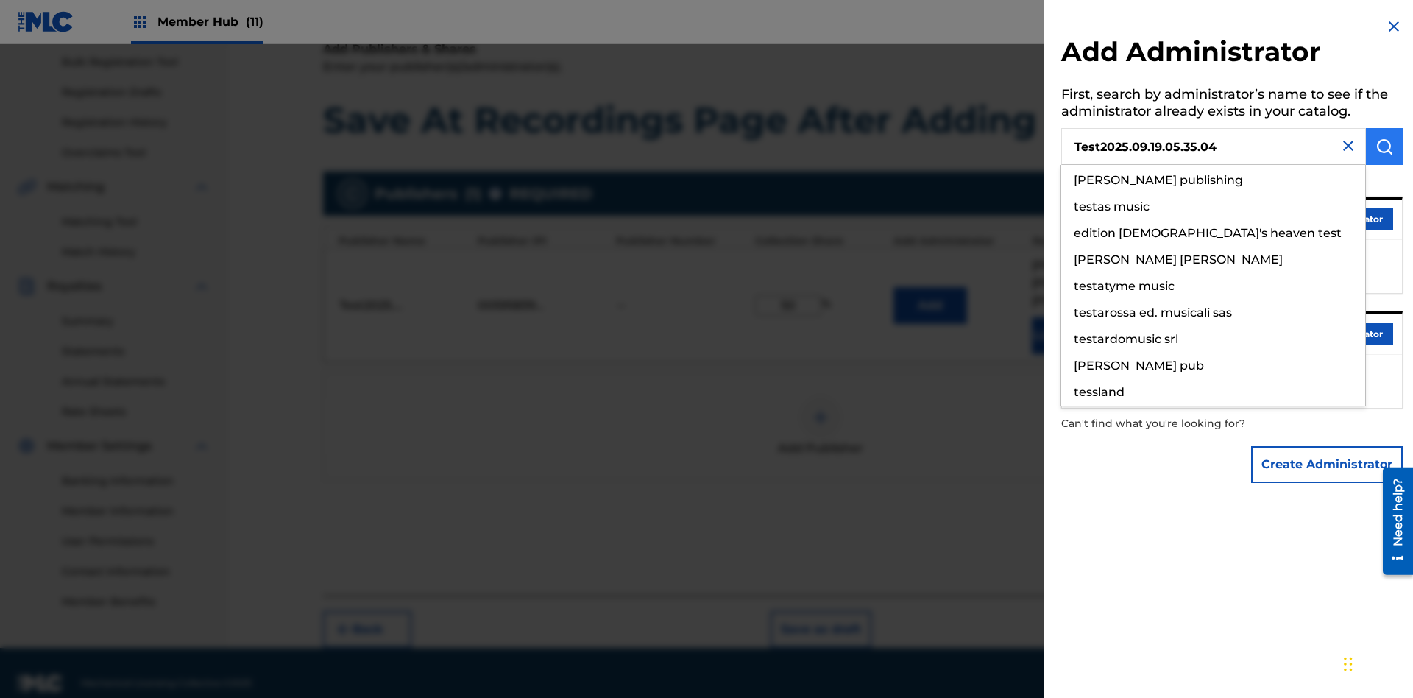
type input "Test2025.09.19.05.35.04"
click at [1385, 146] on img "submit" at bounding box center [1385, 147] width 18 height 18
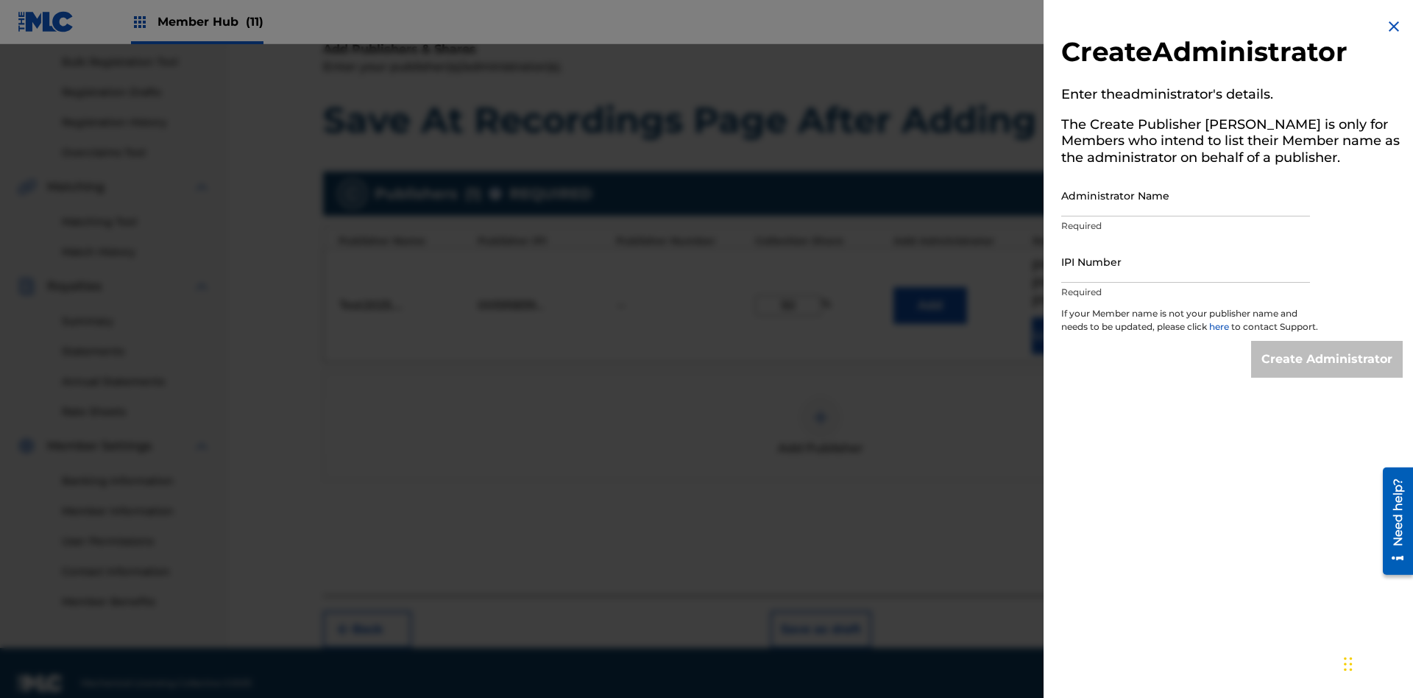
click at [1186, 195] on input "Administrator Name" at bounding box center [1186, 195] width 249 height 42
click at [1186, 261] on input "IPI Number" at bounding box center [1186, 262] width 249 height 42
click at [1328, 372] on input "Create Administrator" at bounding box center [1327, 359] width 152 height 37
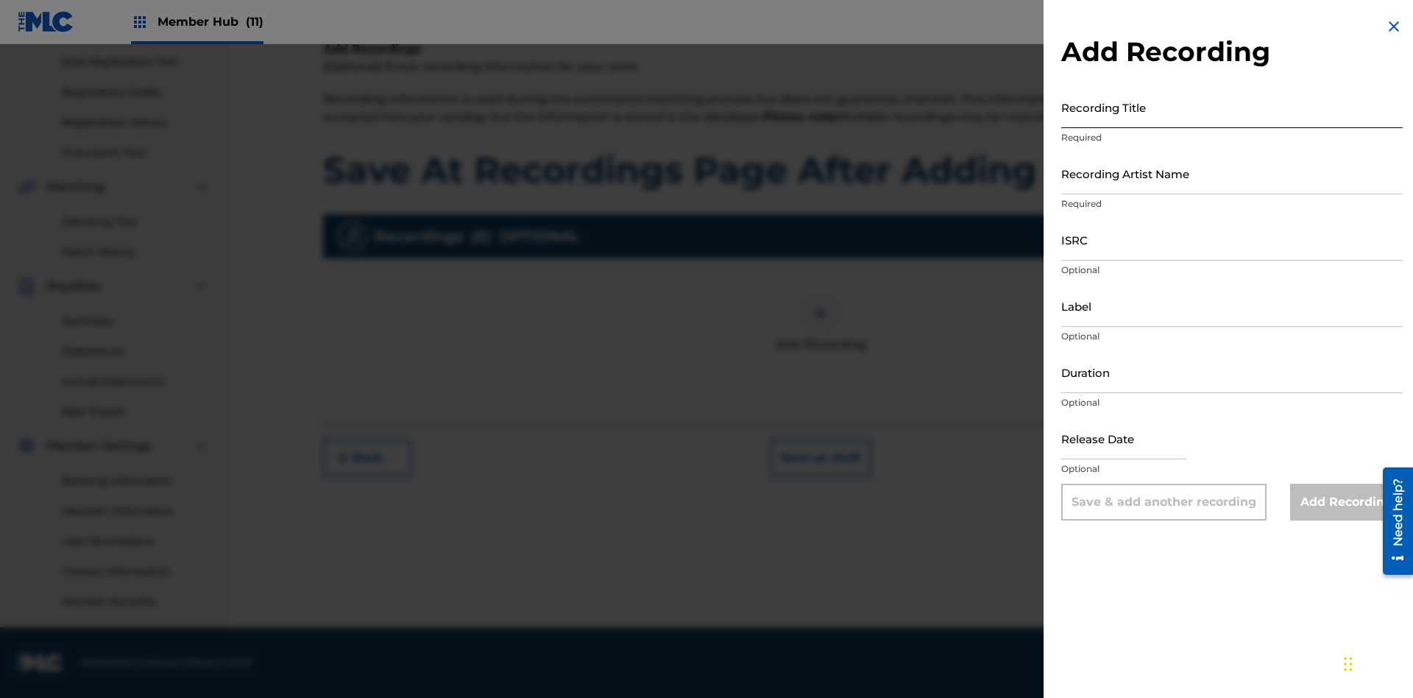
click at [1232, 107] on input "Recording Title" at bounding box center [1233, 107] width 342 height 42
type input "Best Song Ever"
click at [1232, 173] on input "Recording Artist Name" at bounding box center [1233, 173] width 342 height 42
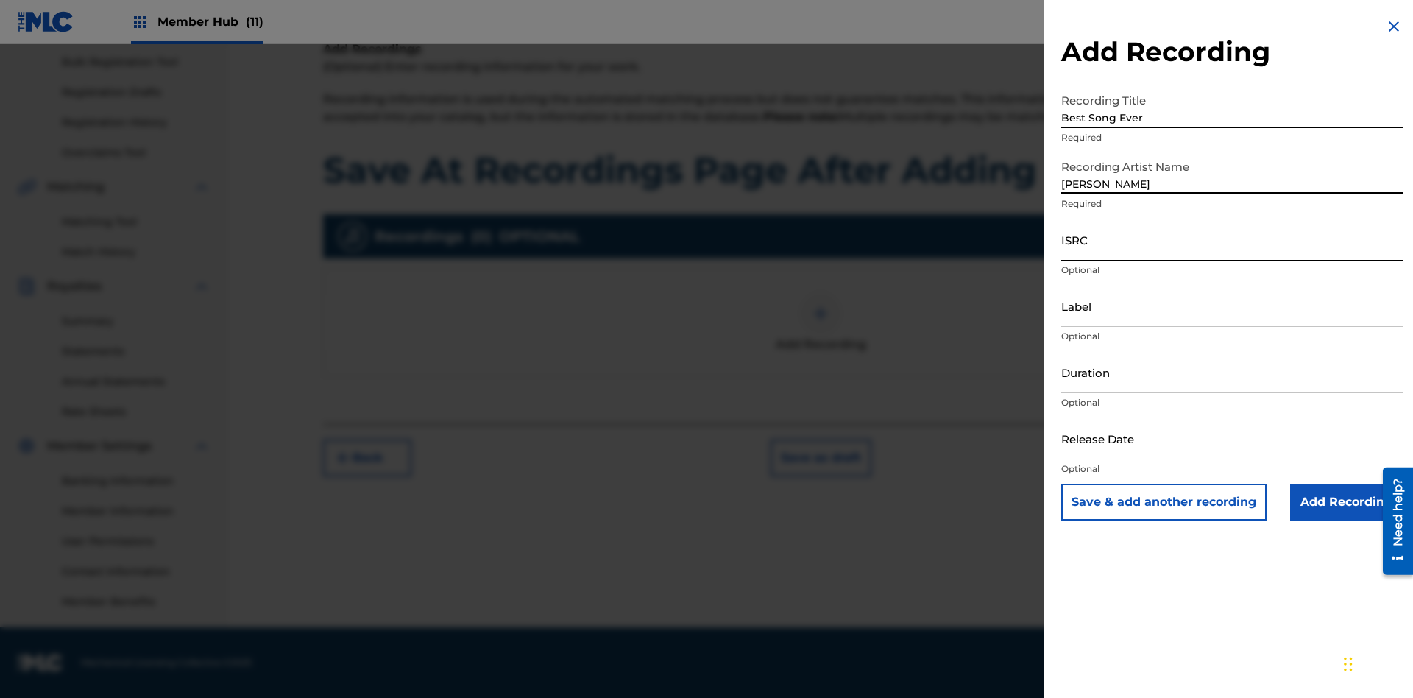
type input "Joe Lewis"
click at [1232, 239] on input "ISRC" at bounding box center [1233, 240] width 342 height 42
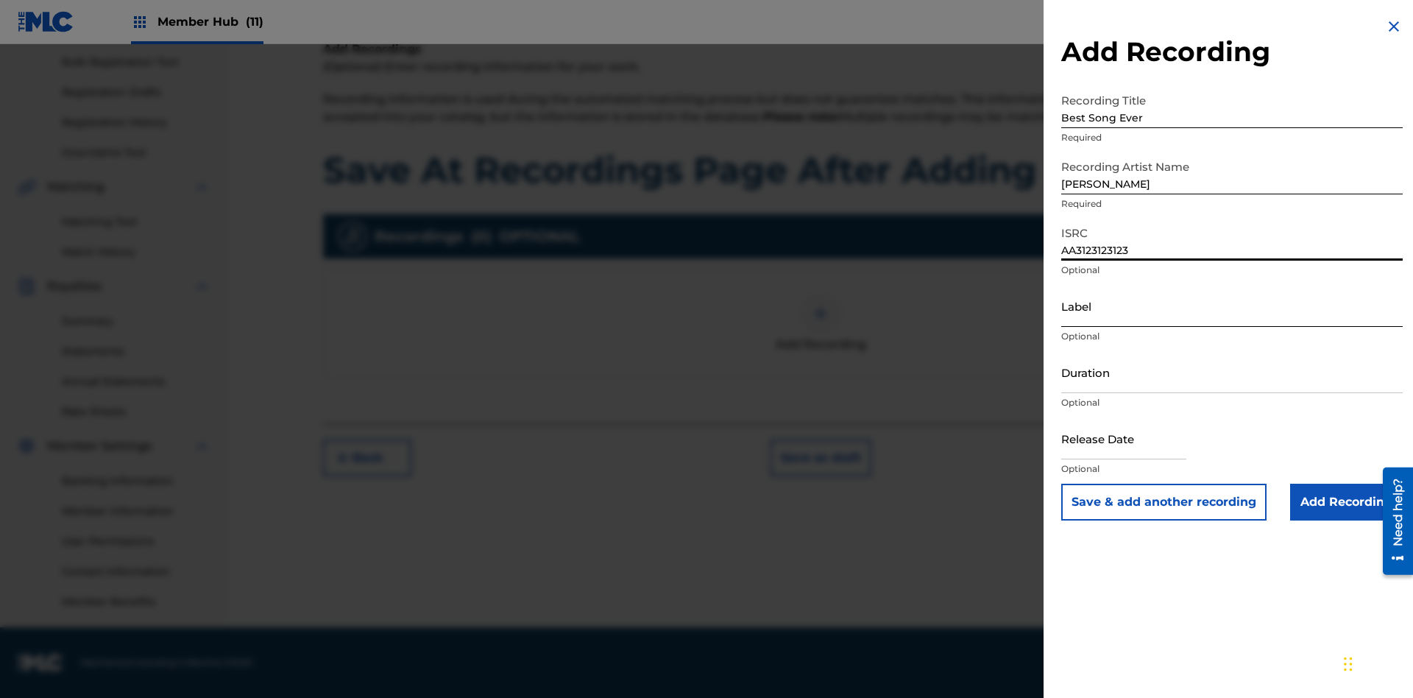
type input "AA3123123123"
click at [1232, 305] on input "Label" at bounding box center [1233, 306] width 342 height 42
type input "The Label"
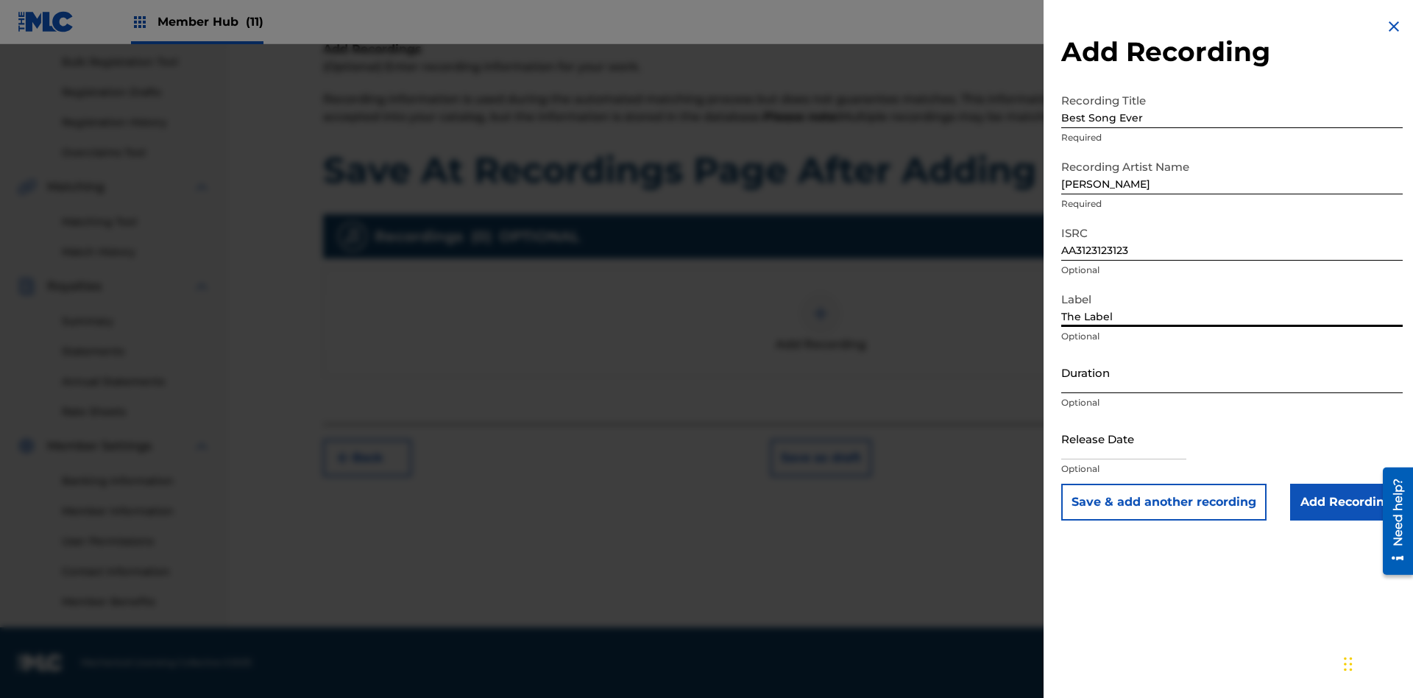
click at [1232, 372] on input "Duration" at bounding box center [1233, 372] width 342 height 42
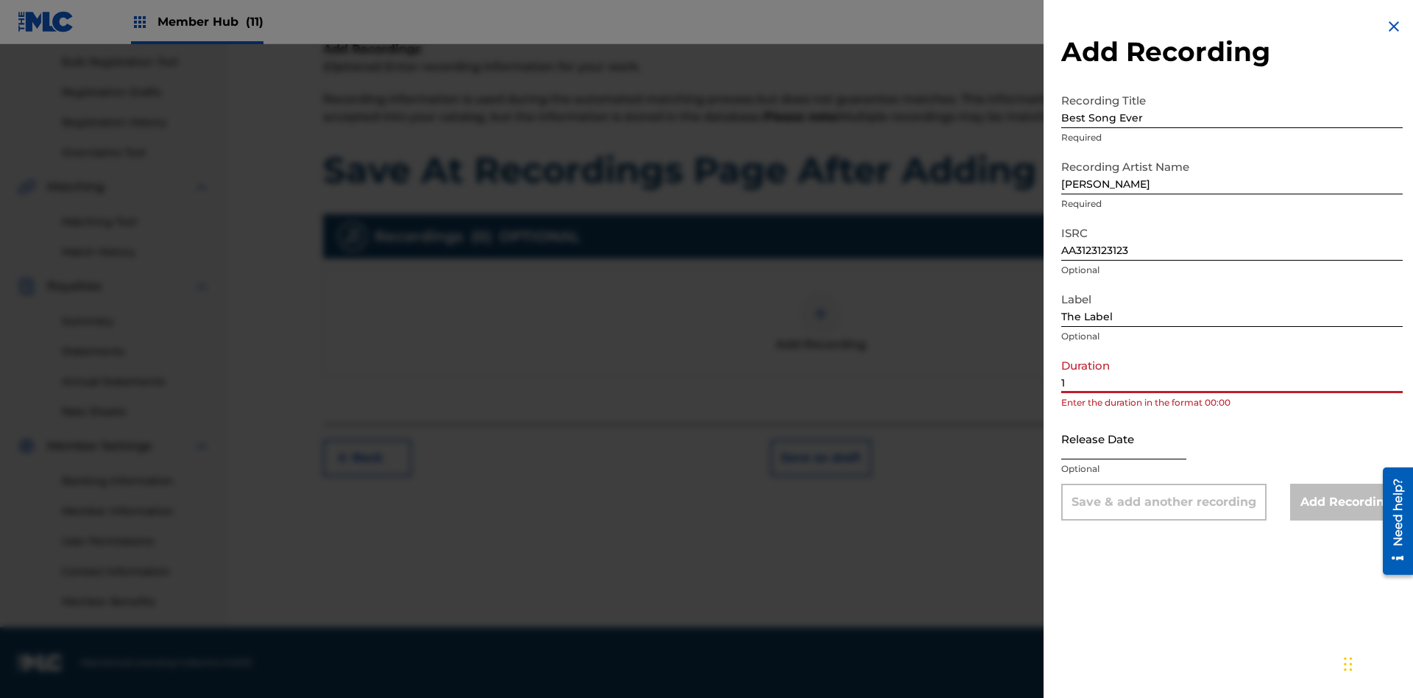
click at [1232, 372] on input "1" at bounding box center [1233, 372] width 342 height 42
click at [1136, 439] on input "text" at bounding box center [1124, 438] width 125 height 42
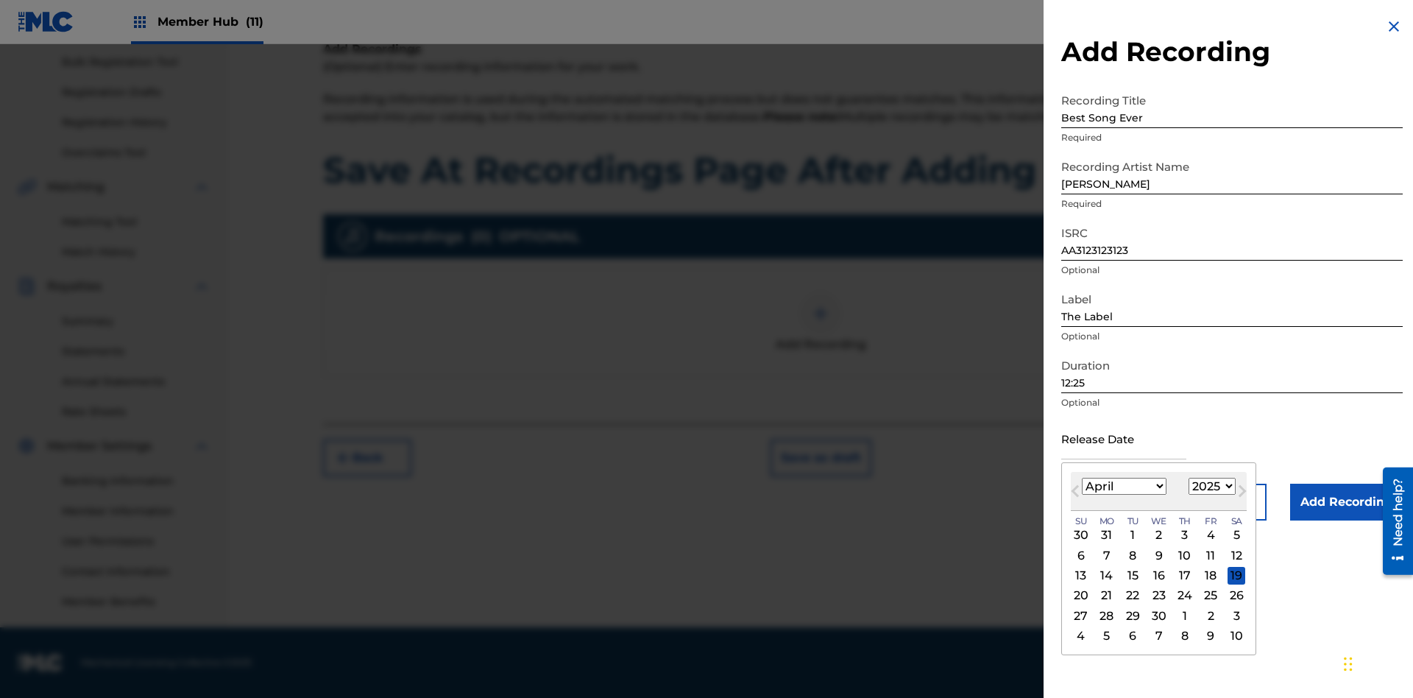
click at [1210, 487] on select "1900 1901 1902 1903 1904 1905 1906 1907 1908 1909 1910 1911 1912 1913 1914 1915…" at bounding box center [1212, 486] width 47 height 17
click at [1183, 535] on div "1" at bounding box center [1185, 535] width 18 height 18
click at [1346, 502] on input "Add Recording" at bounding box center [1346, 502] width 113 height 37
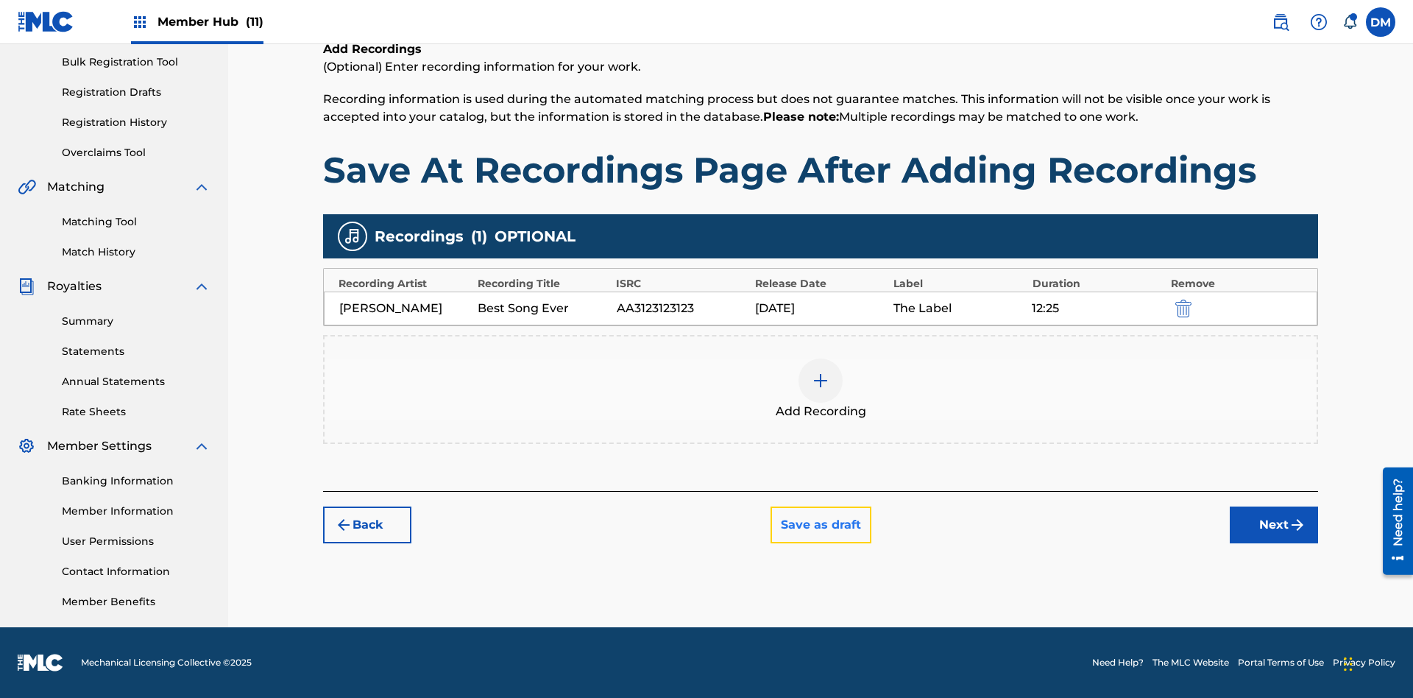
click at [820, 525] on button "Save as draft" at bounding box center [821, 524] width 101 height 37
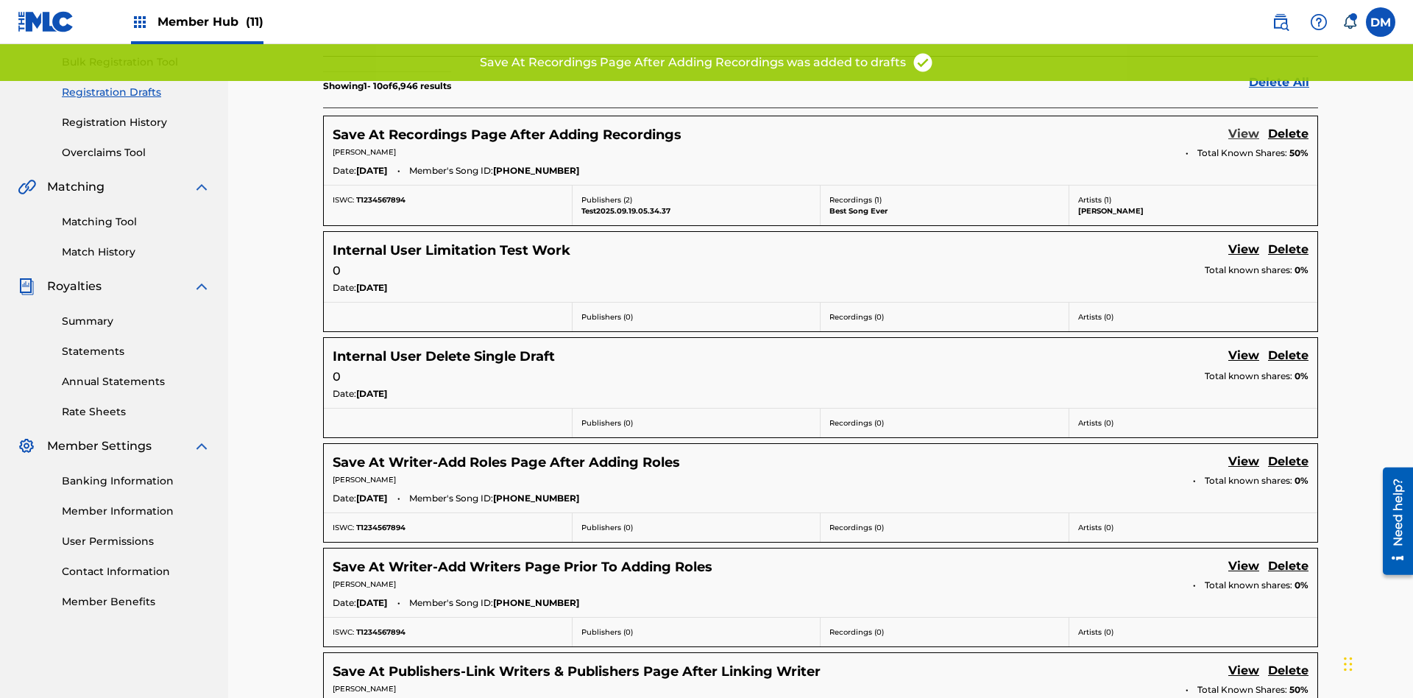
click at [1244, 125] on link "View" at bounding box center [1244, 135] width 31 height 20
